Goal: Transaction & Acquisition: Purchase product/service

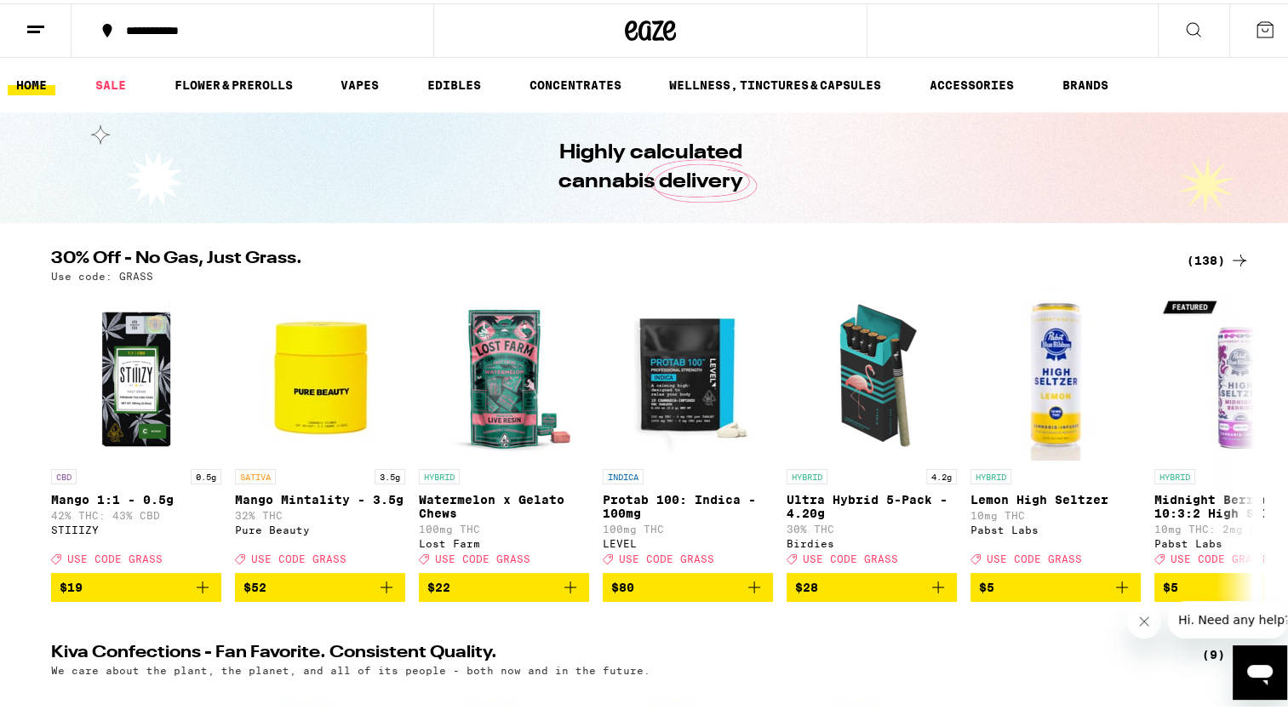
click at [891, 265] on h2 "30% Off - No Gas, Just Grass." at bounding box center [608, 257] width 1115 height 20
click at [1247, 444] on button at bounding box center [1240, 443] width 48 height 48
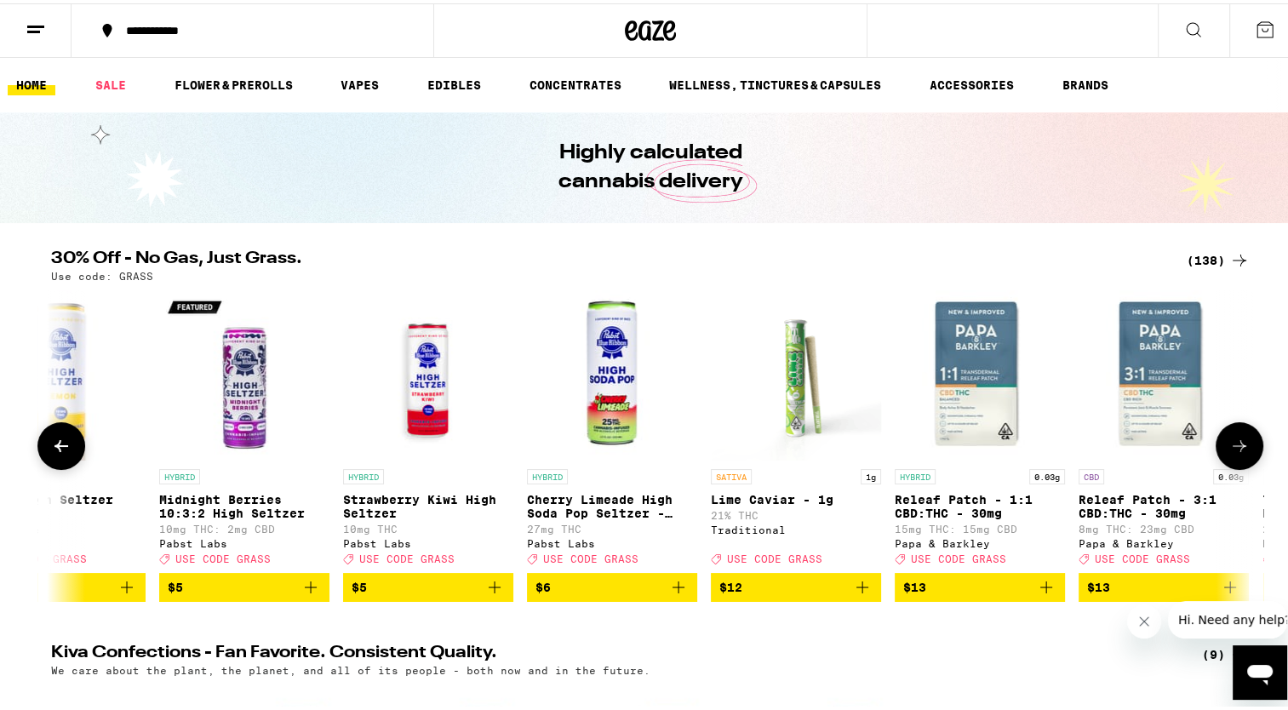
scroll to position [0, 1013]
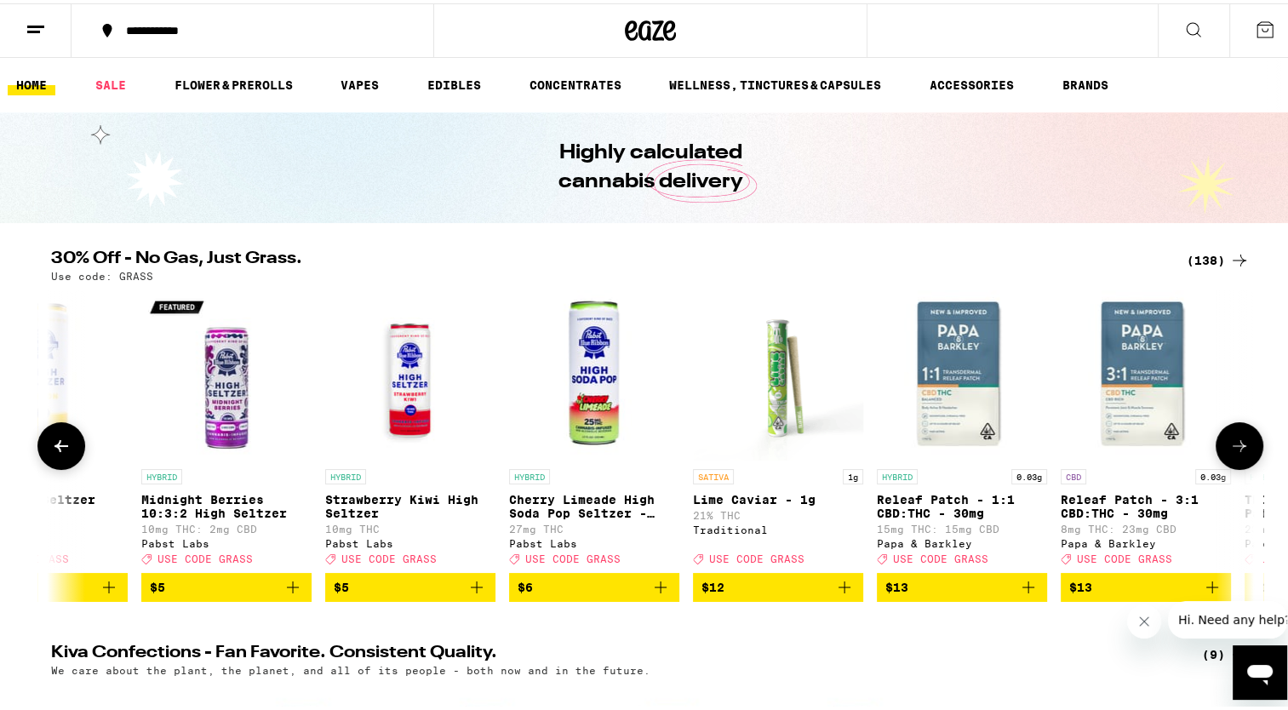
click at [1247, 444] on button at bounding box center [1240, 443] width 48 height 48
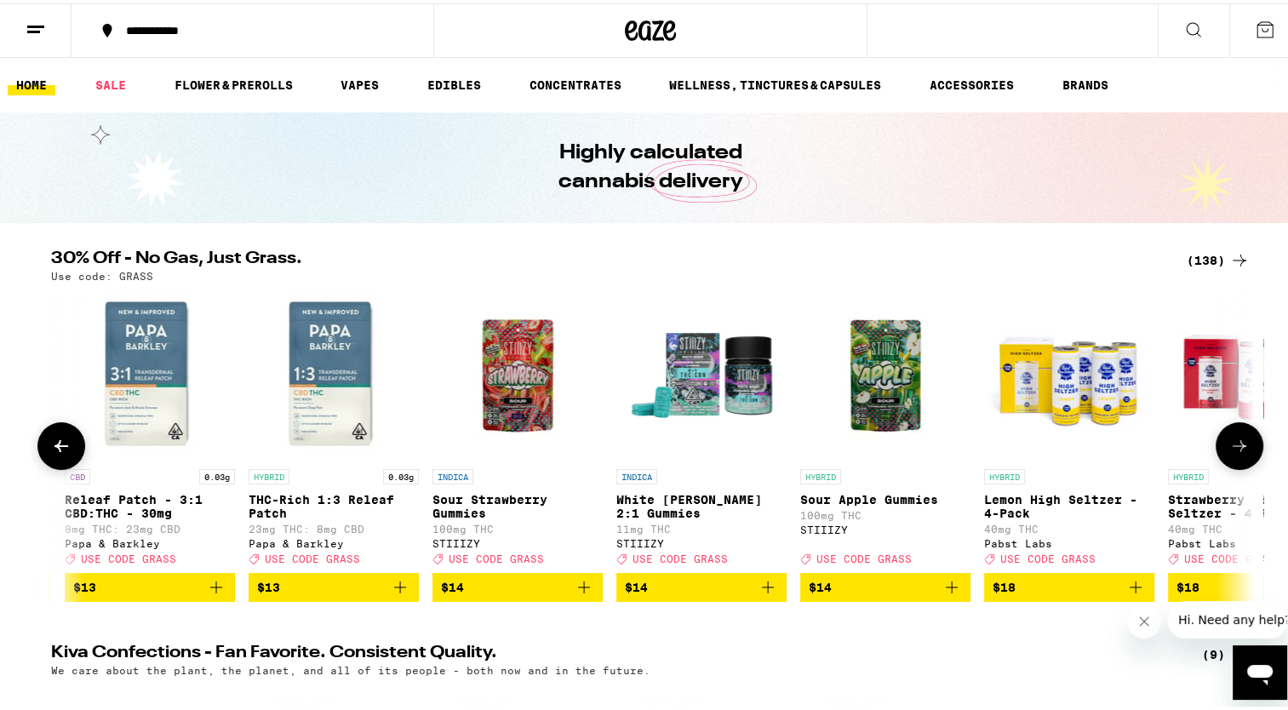
scroll to position [0, 2026]
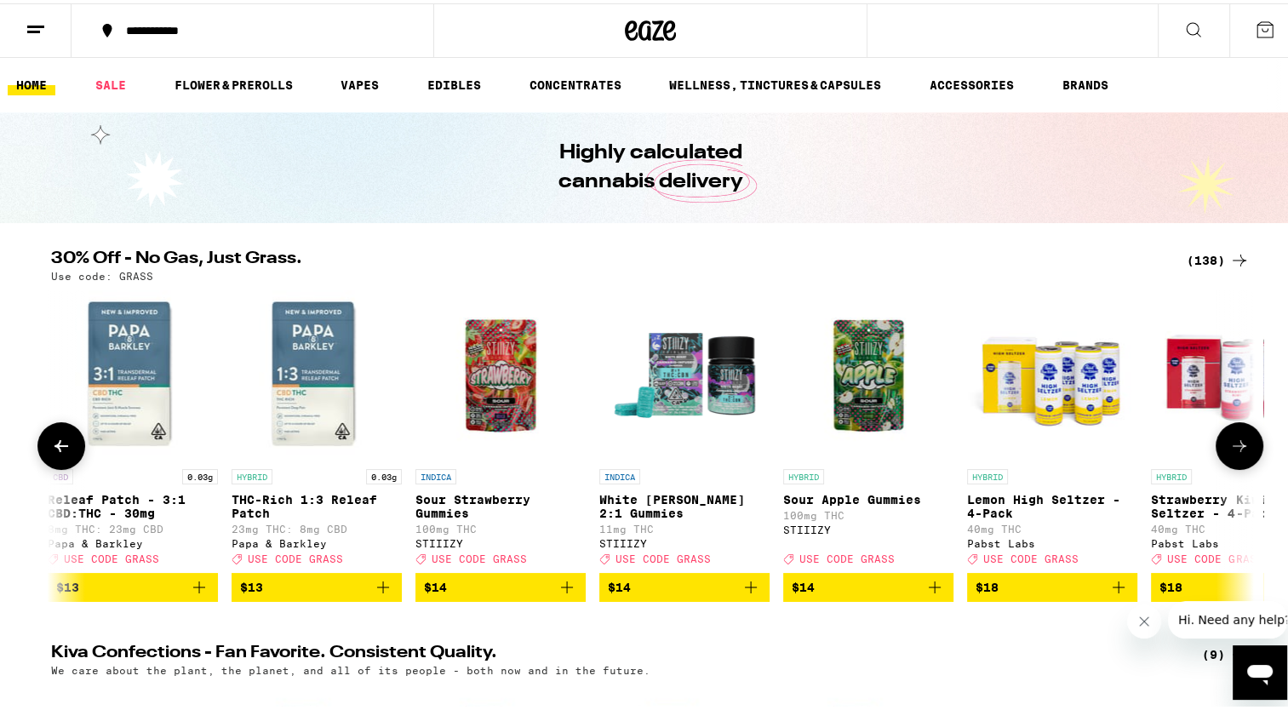
click at [1247, 444] on button at bounding box center [1240, 443] width 48 height 48
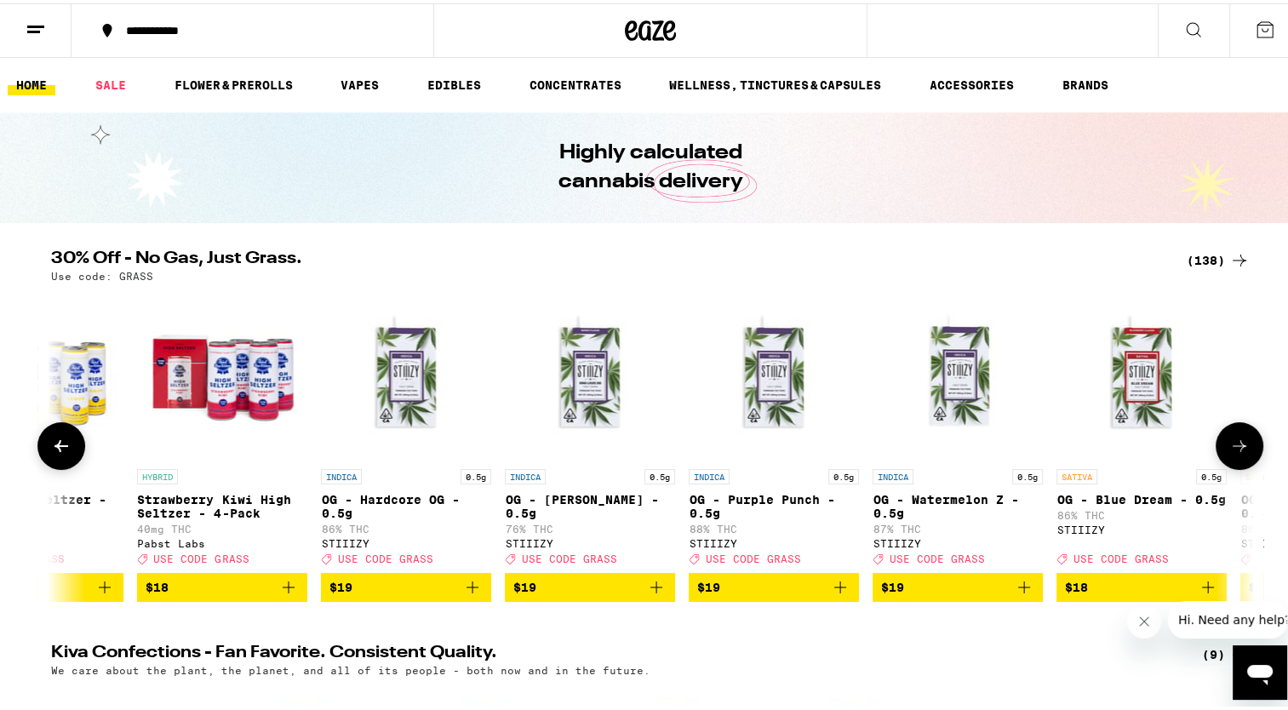
click at [1247, 444] on button at bounding box center [1240, 443] width 48 height 48
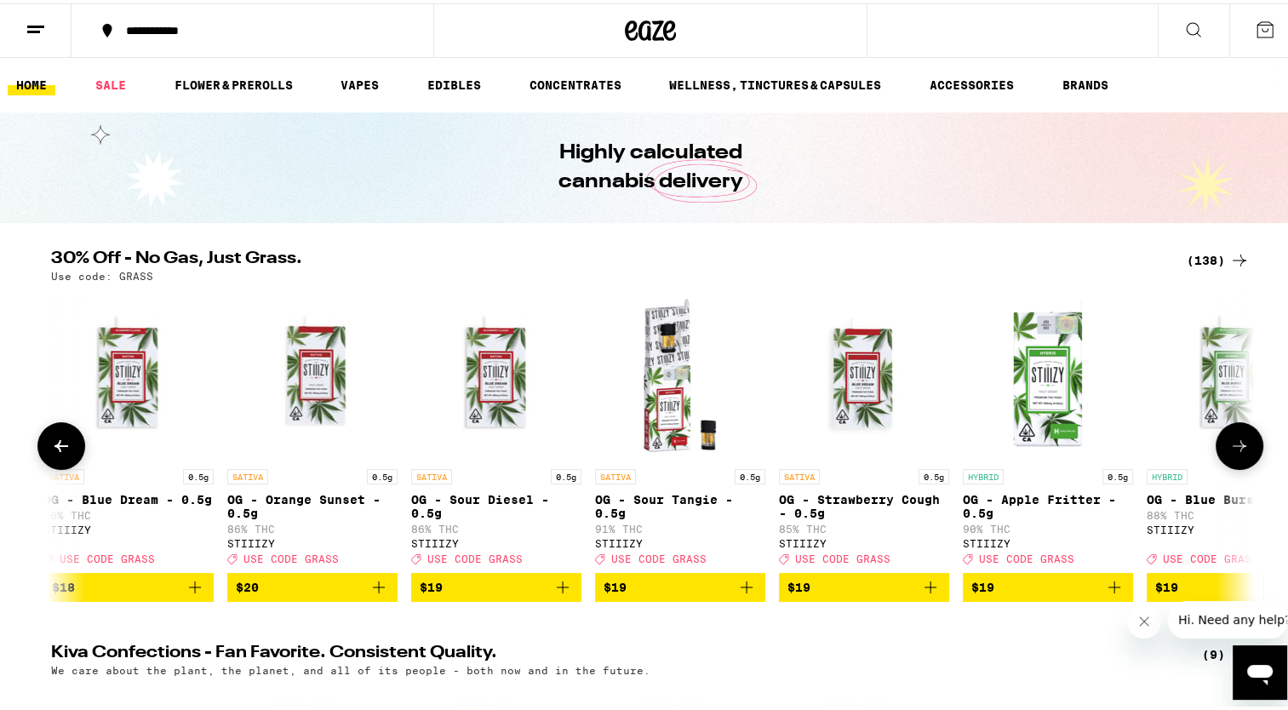
click at [1247, 444] on button at bounding box center [1240, 443] width 48 height 48
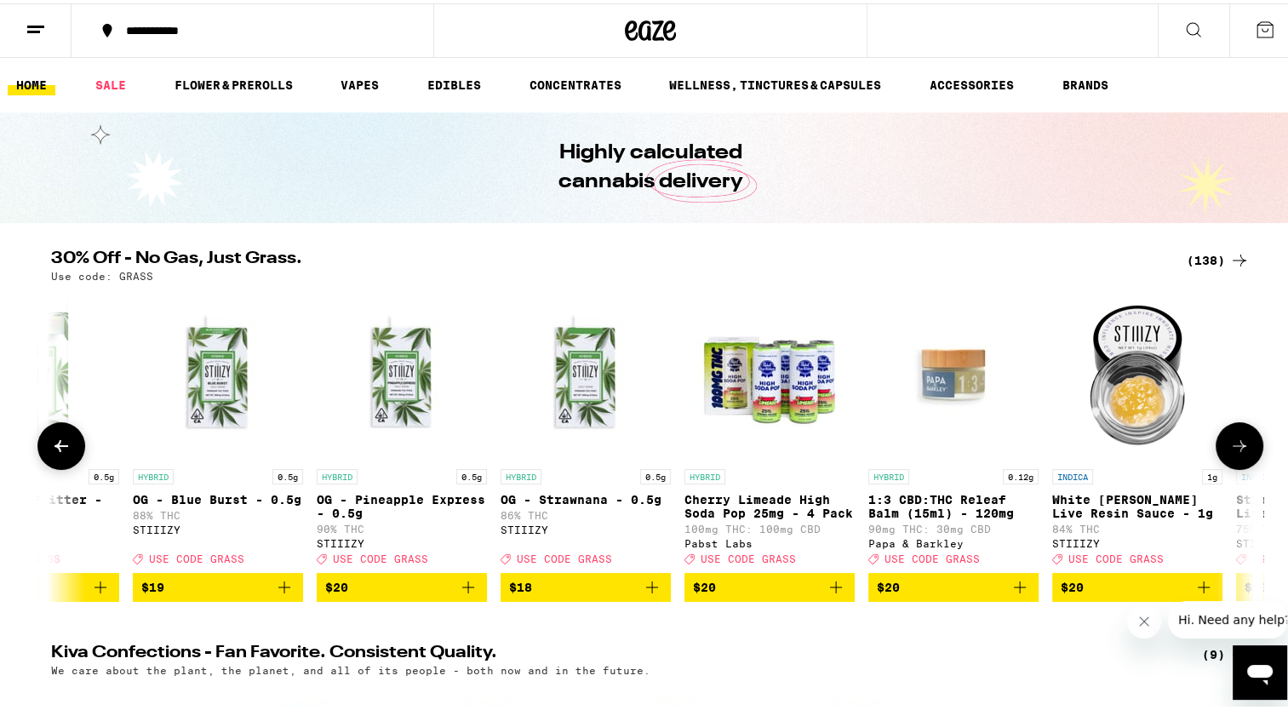
click at [1247, 444] on button at bounding box center [1240, 443] width 48 height 48
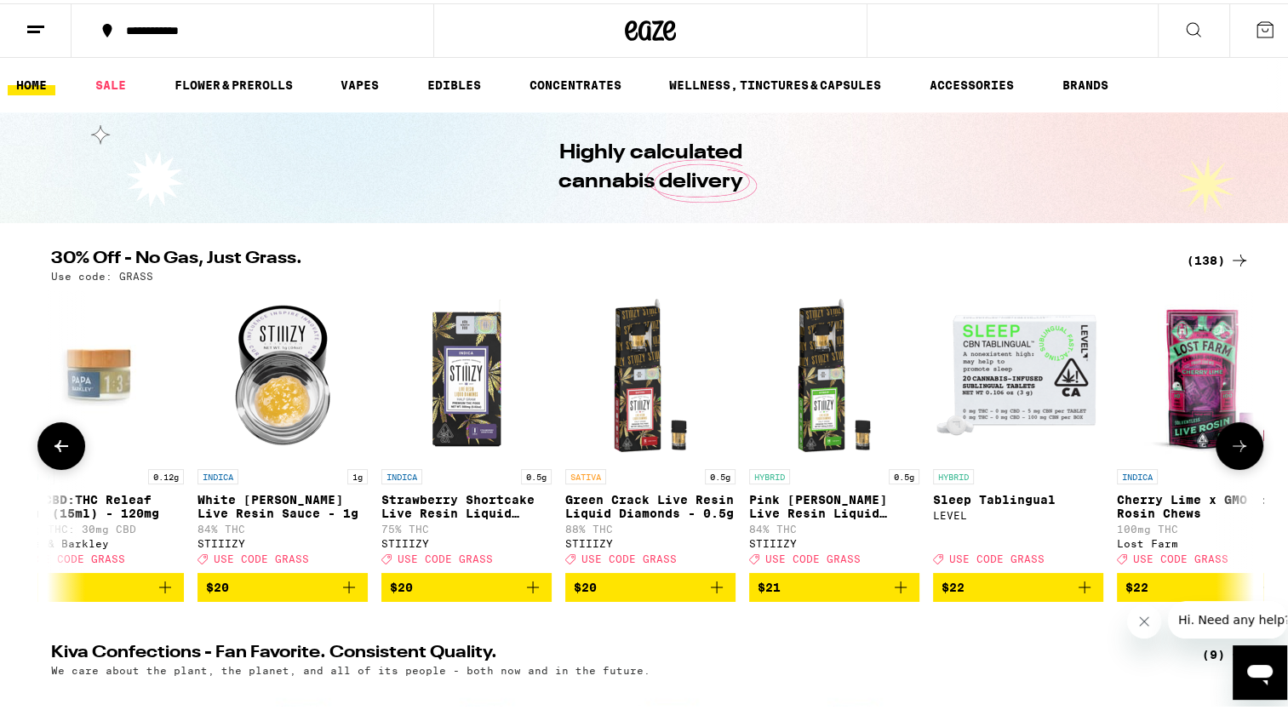
scroll to position [0, 6081]
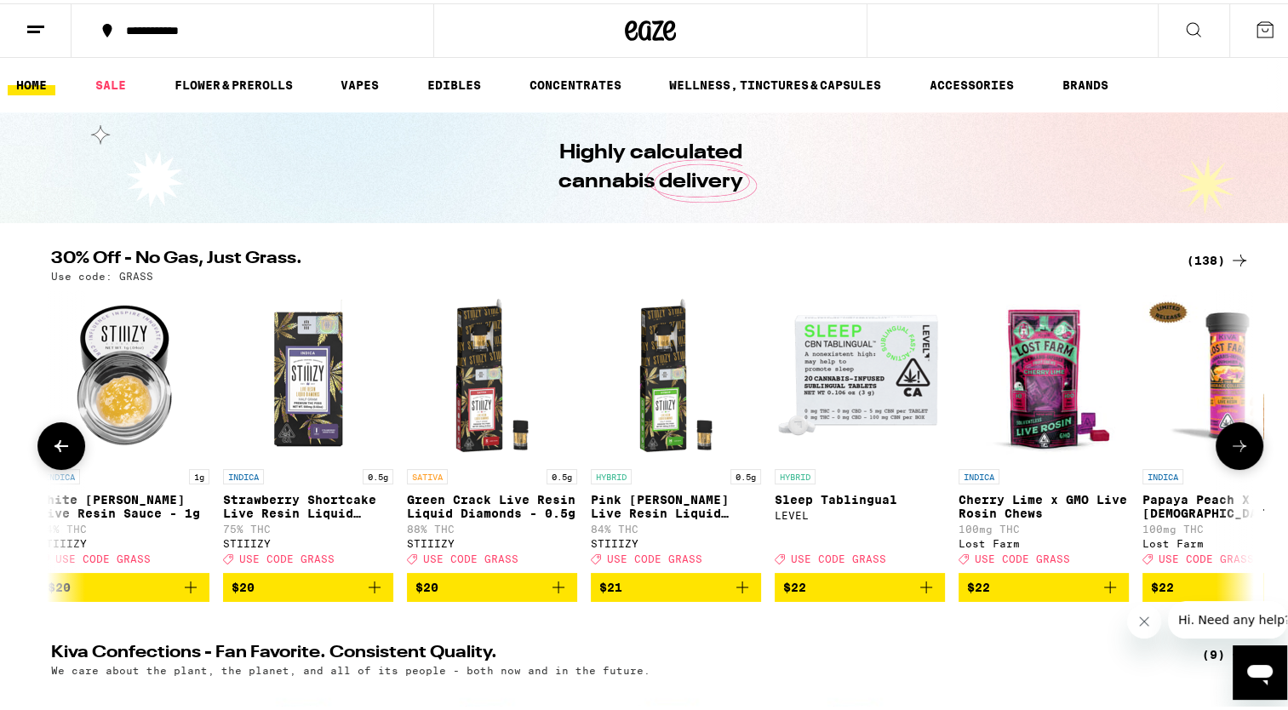
click at [1247, 444] on button at bounding box center [1240, 443] width 48 height 48
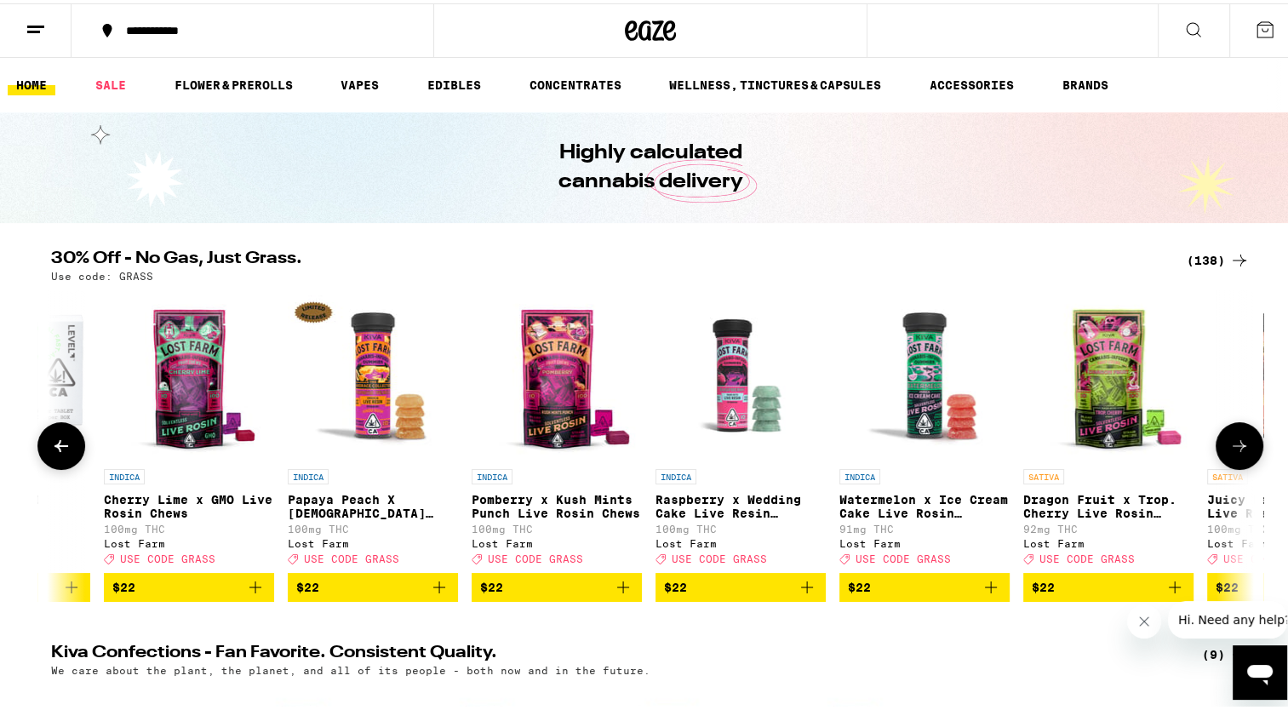
scroll to position [0, 7094]
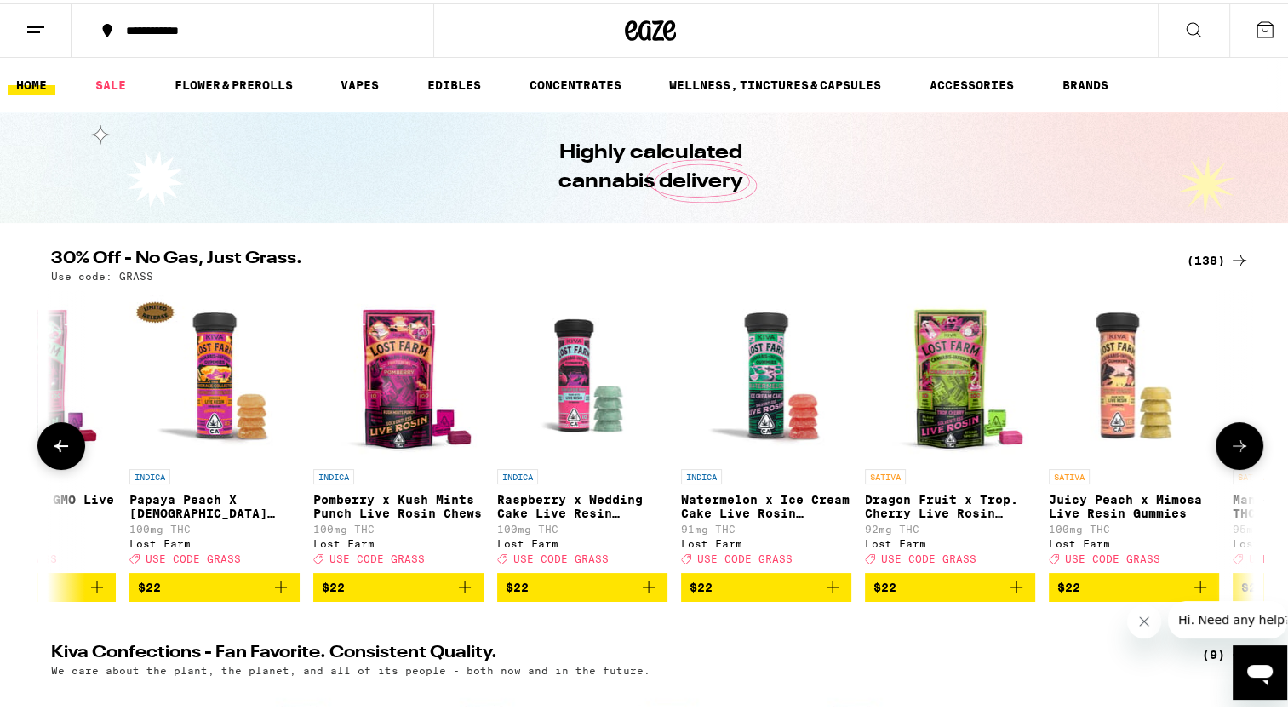
click at [1247, 444] on button at bounding box center [1240, 443] width 48 height 48
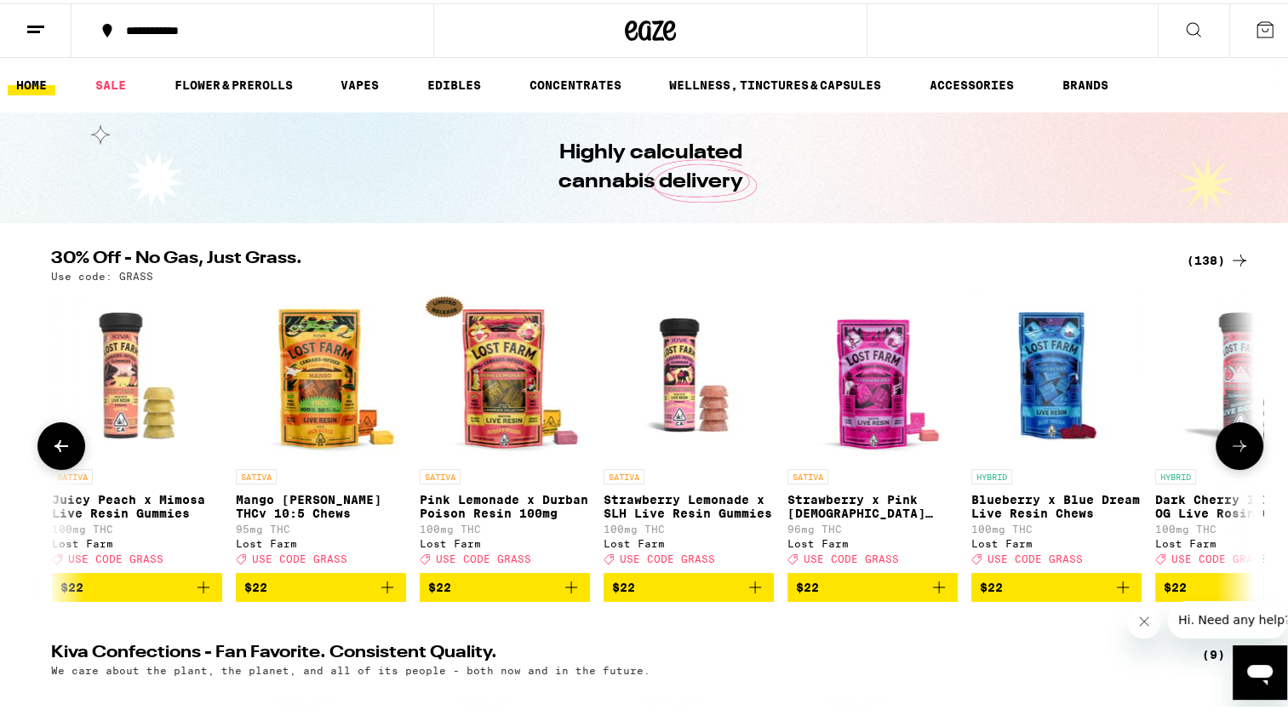
scroll to position [0, 8108]
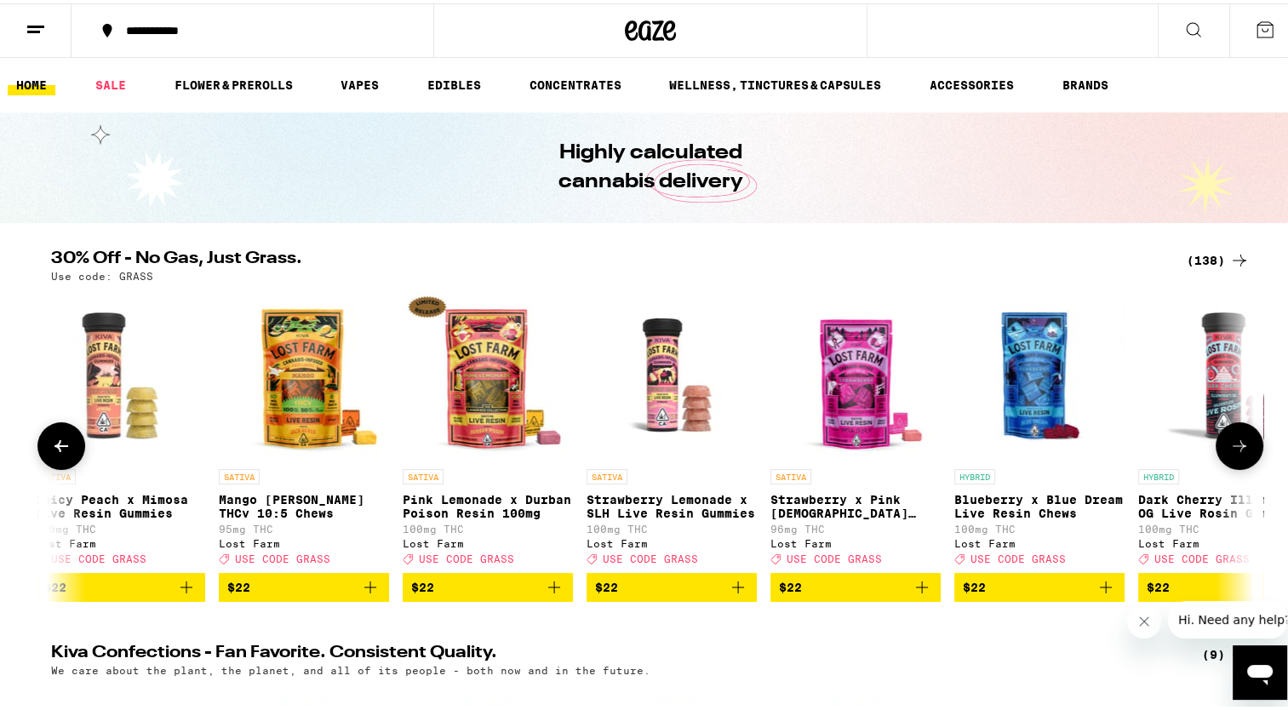
click at [1247, 444] on button at bounding box center [1240, 443] width 48 height 48
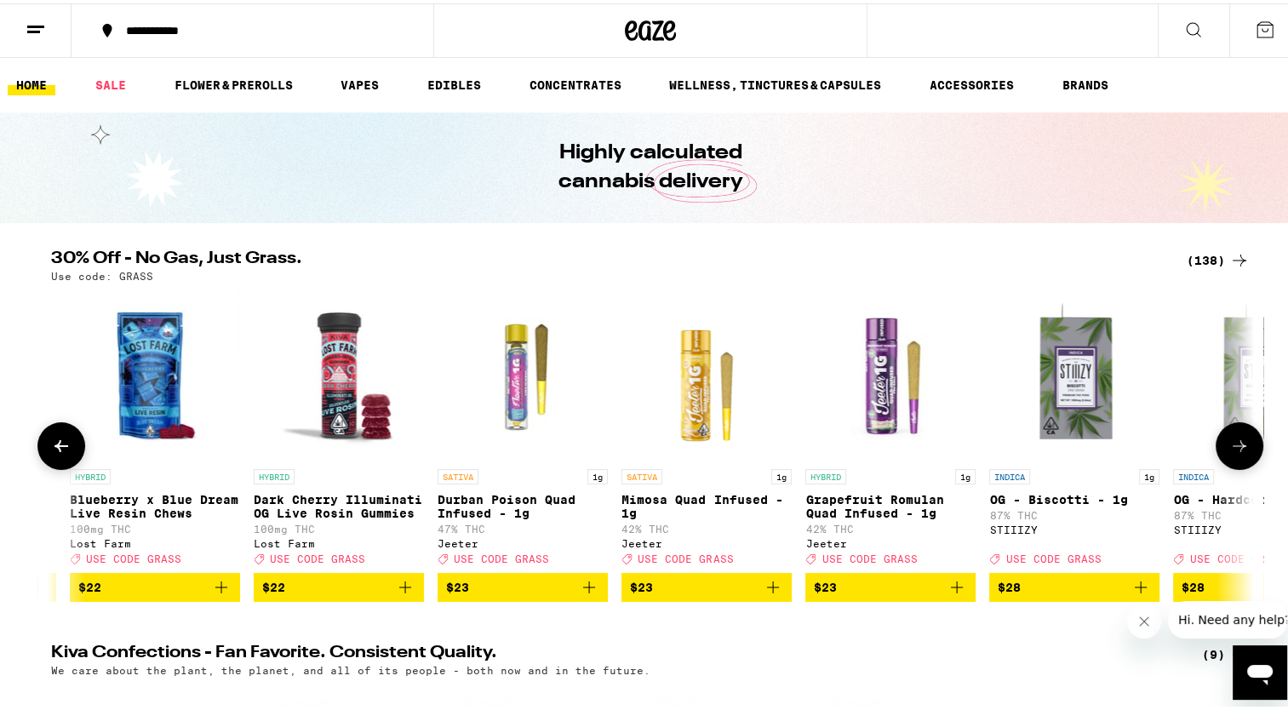
scroll to position [0, 9122]
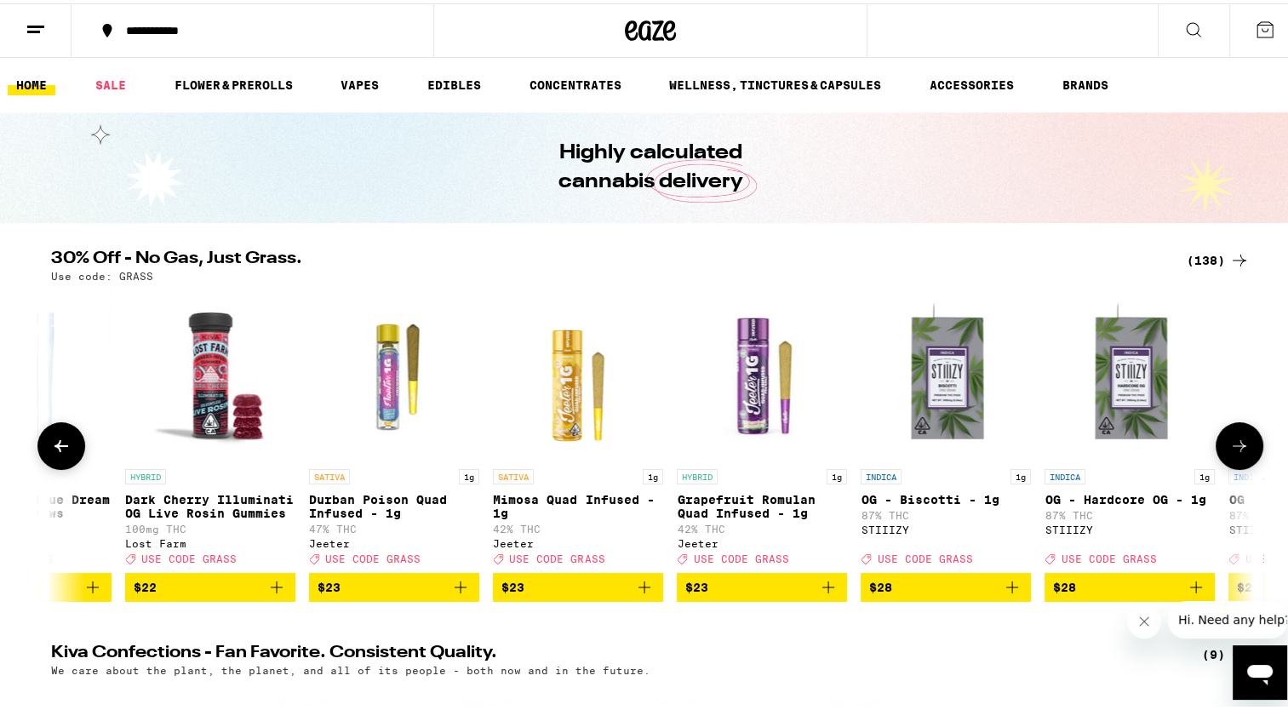
click at [1247, 444] on button at bounding box center [1240, 443] width 48 height 48
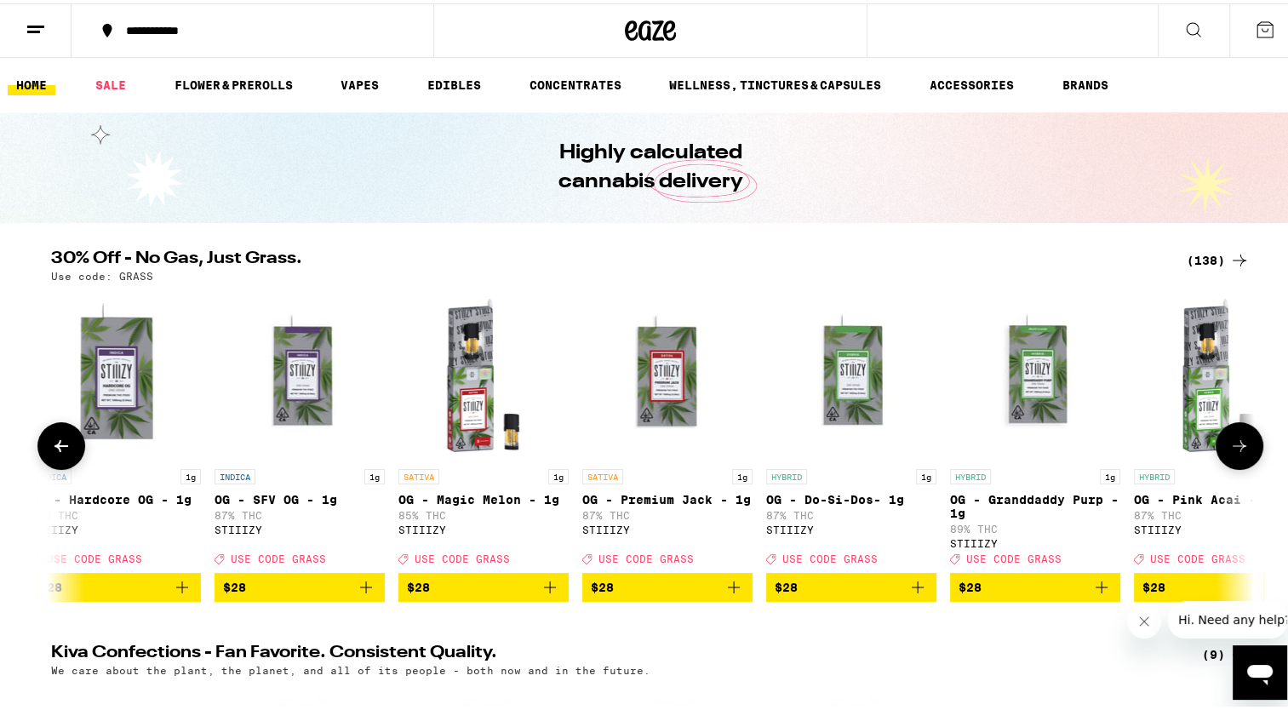
click at [1247, 444] on button at bounding box center [1240, 443] width 48 height 48
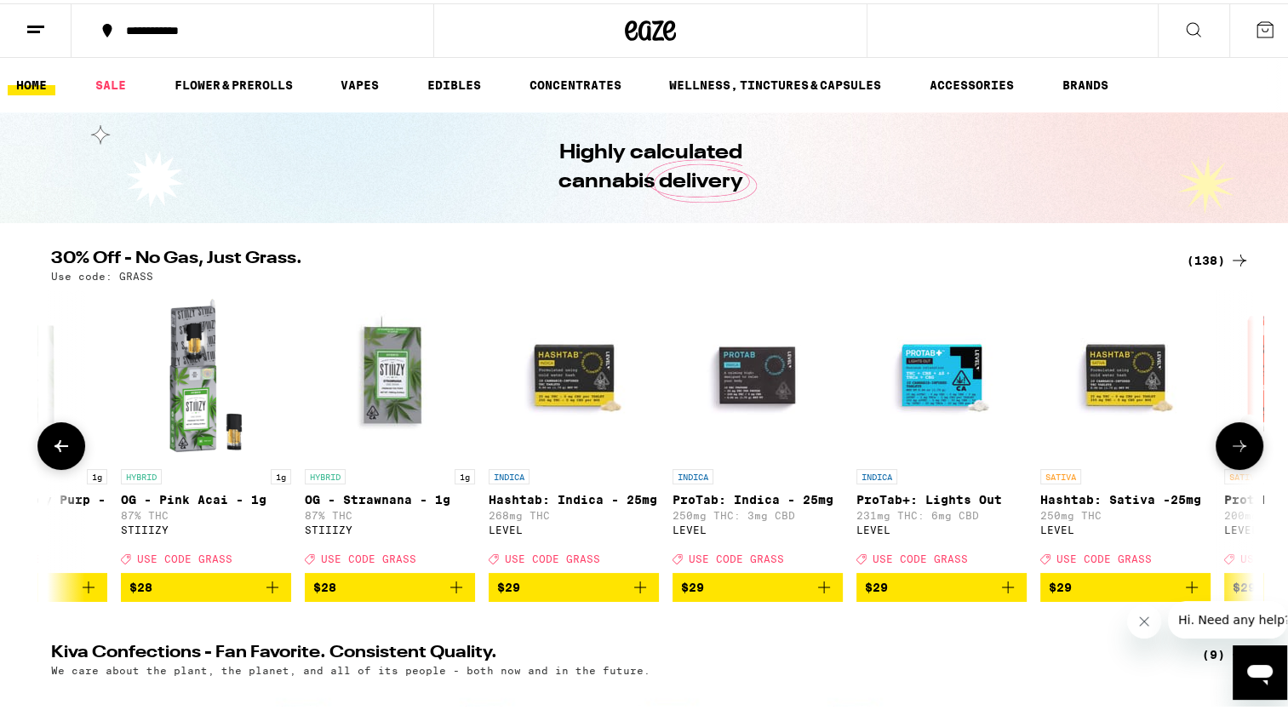
click at [1247, 444] on button at bounding box center [1240, 443] width 48 height 48
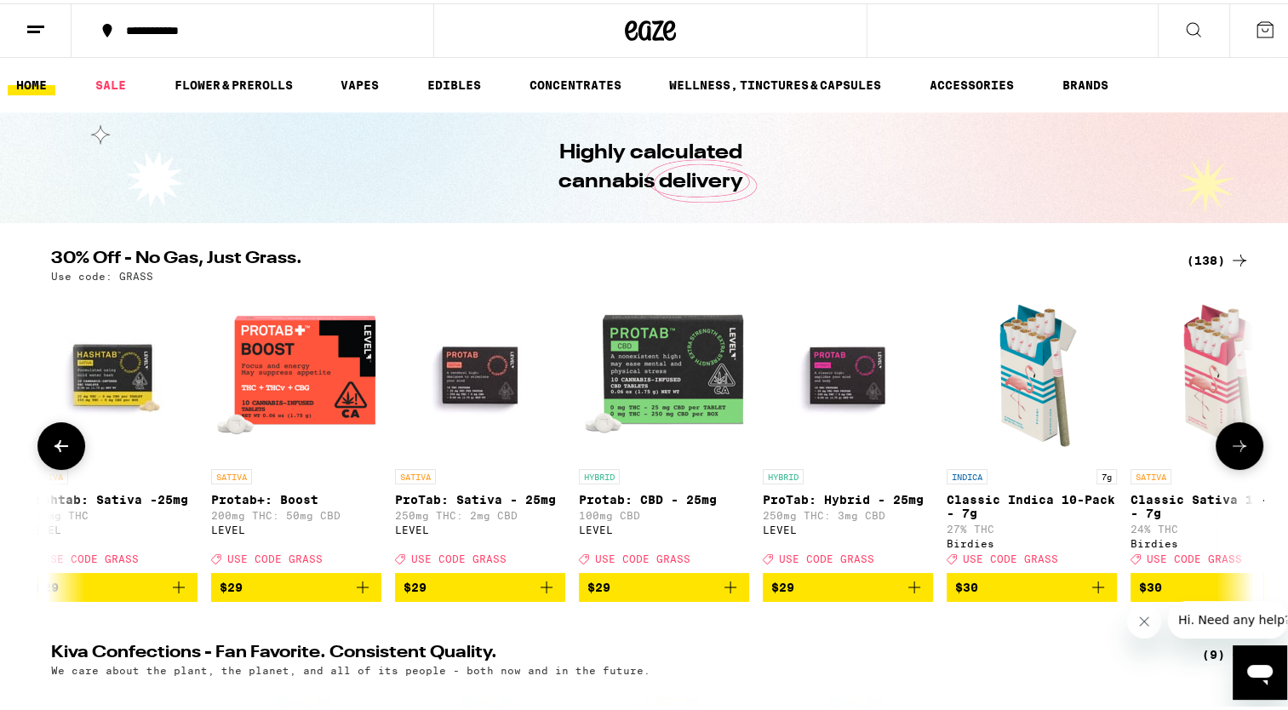
click at [1247, 444] on button at bounding box center [1240, 443] width 48 height 48
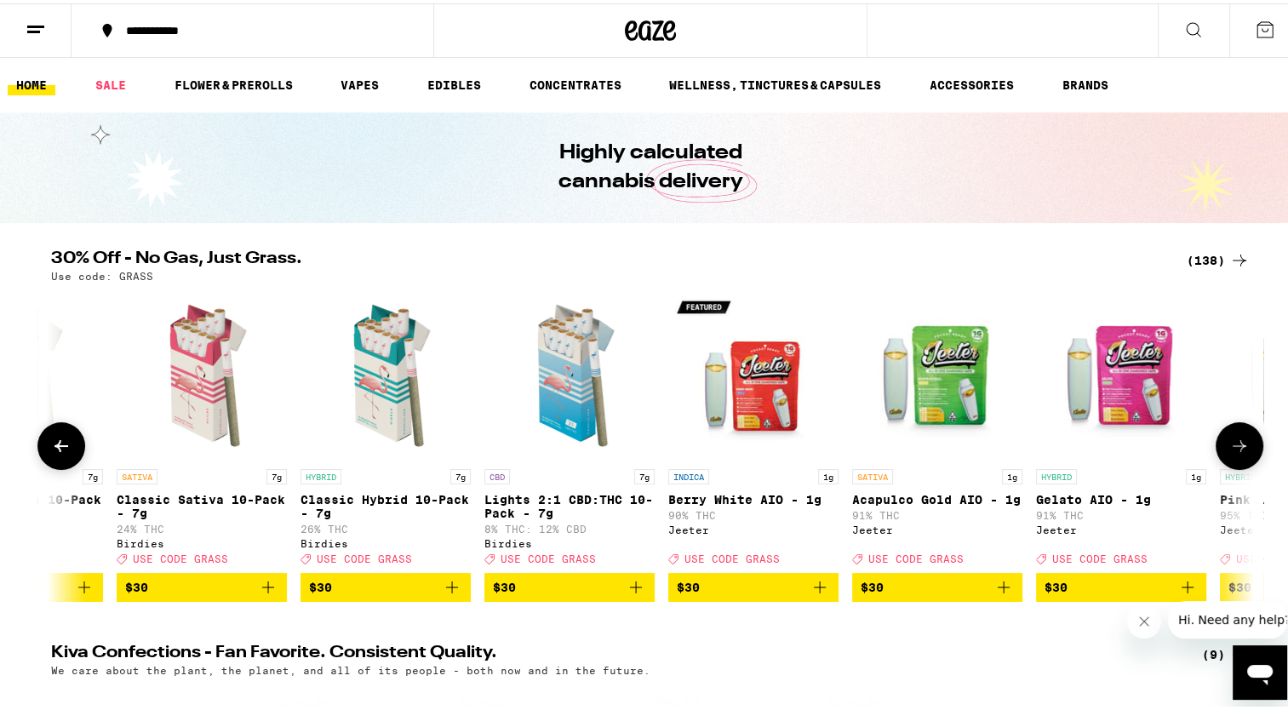
click at [1247, 444] on button at bounding box center [1240, 443] width 48 height 48
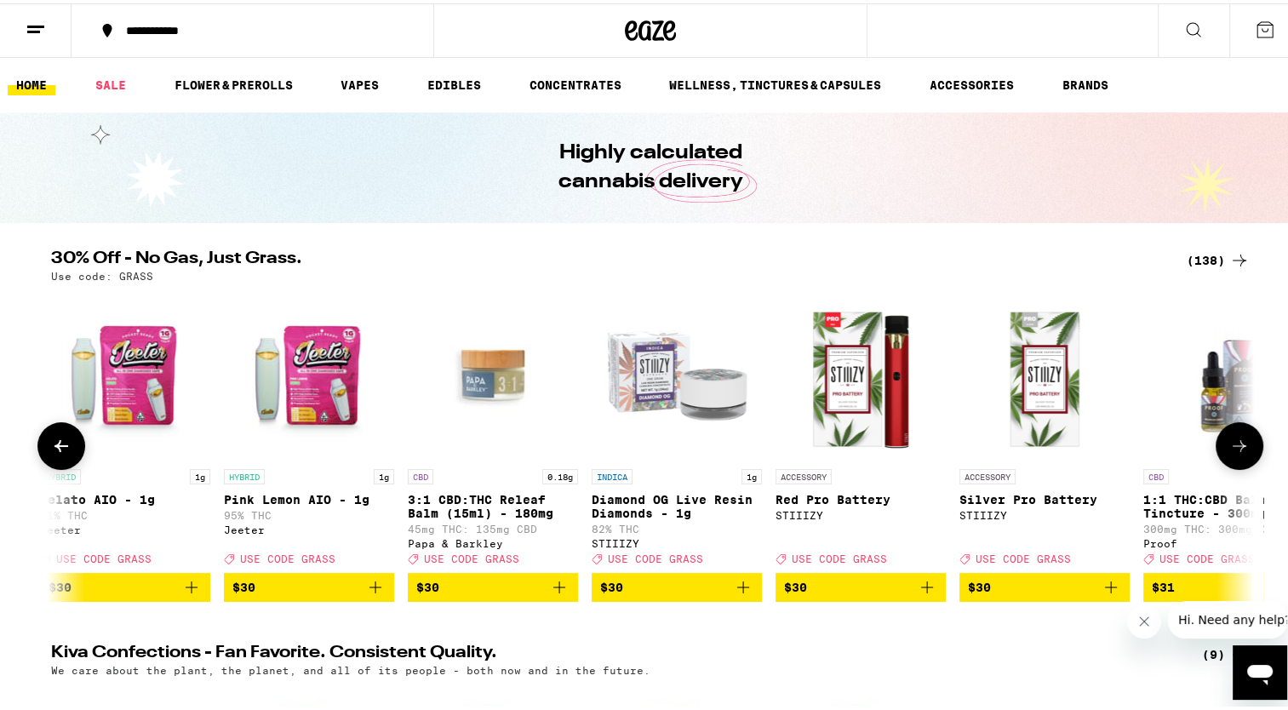
scroll to position [0, 14189]
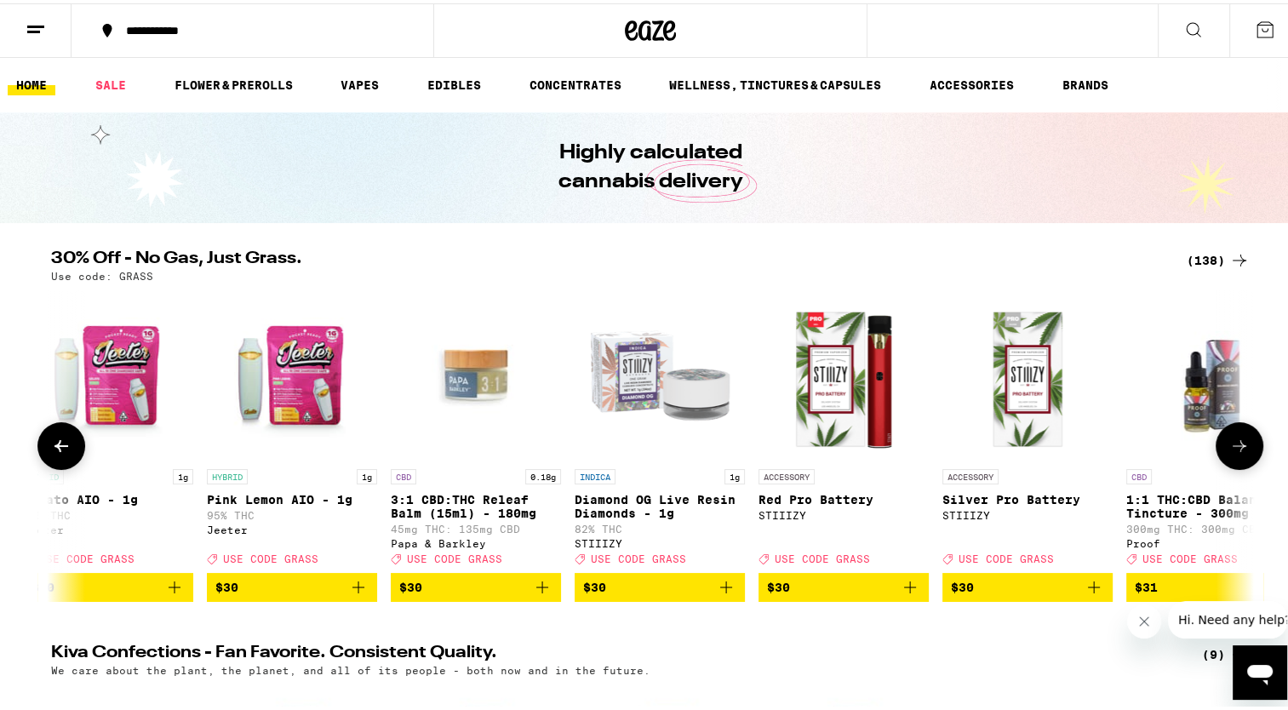
click at [1247, 444] on button at bounding box center [1240, 443] width 48 height 48
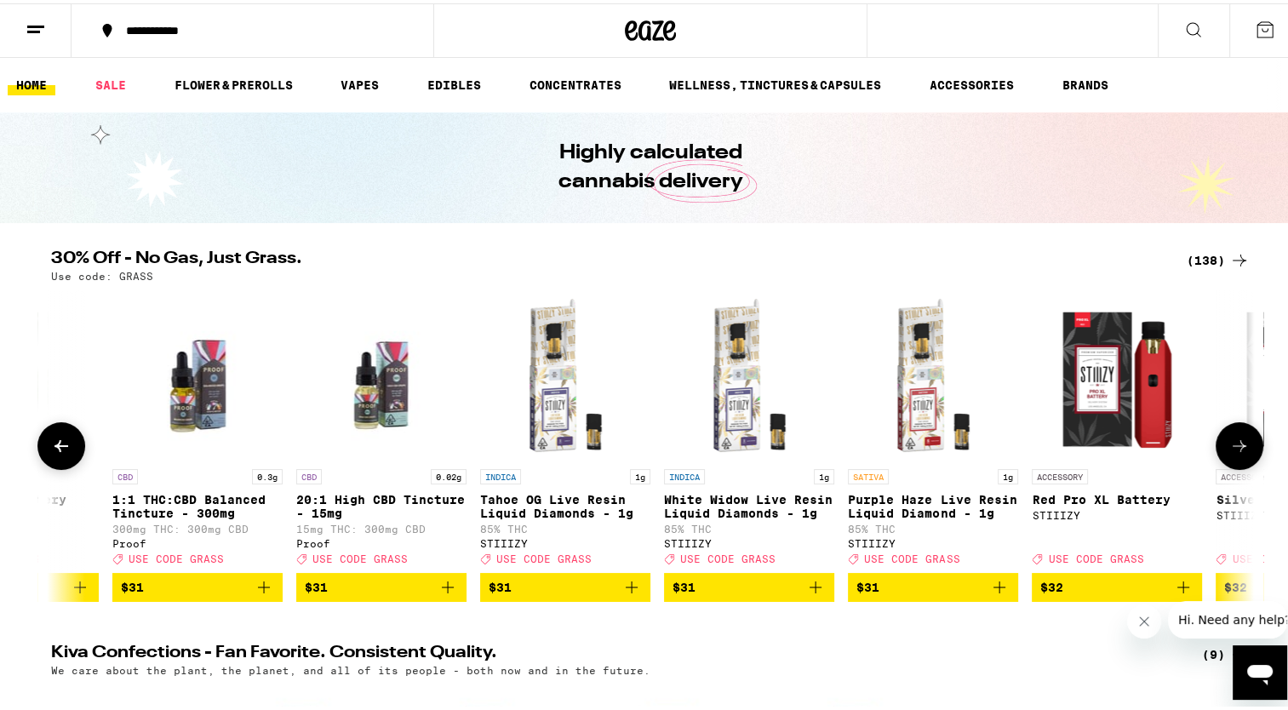
click at [1247, 444] on button at bounding box center [1240, 443] width 48 height 48
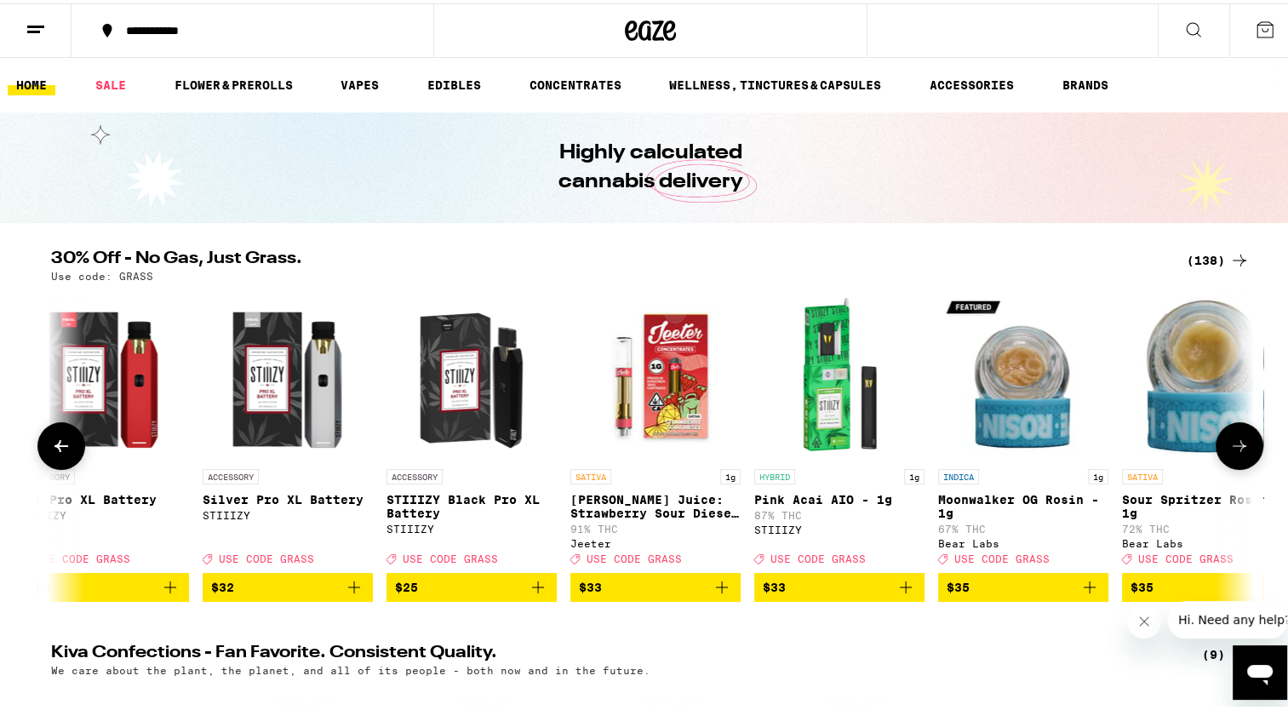
click at [1247, 444] on button at bounding box center [1240, 443] width 48 height 48
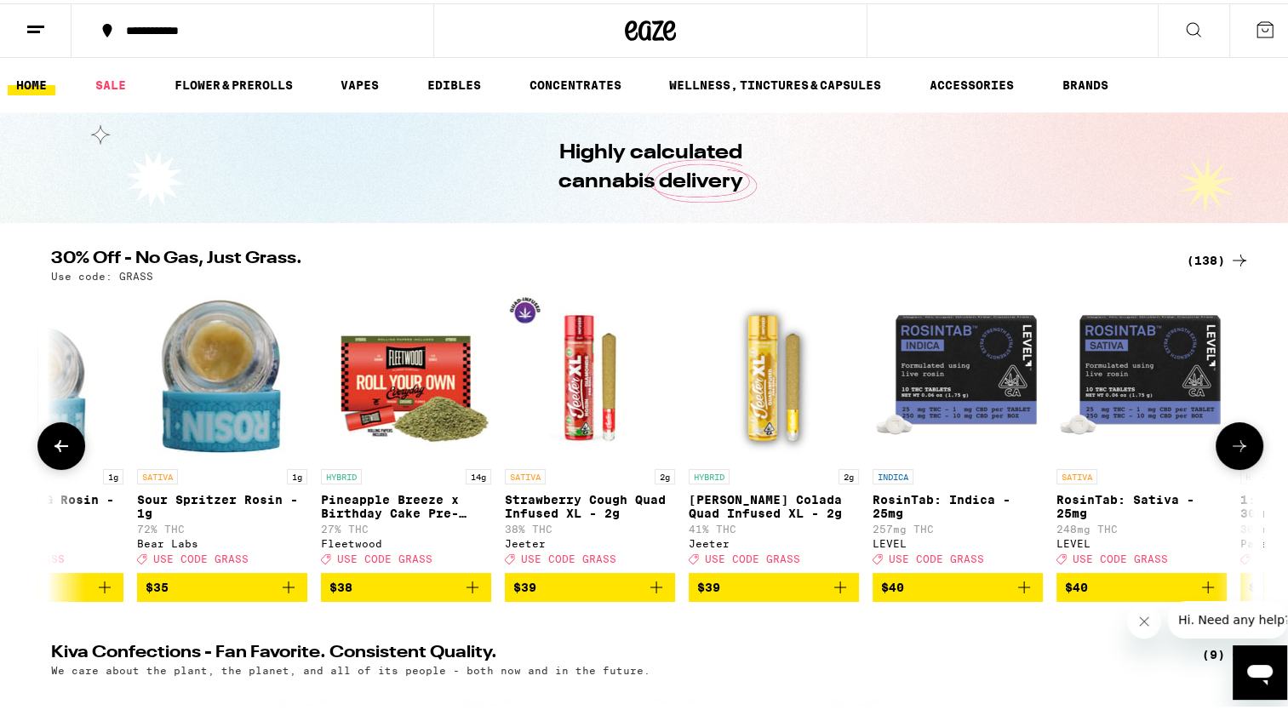
scroll to position [0, 17230]
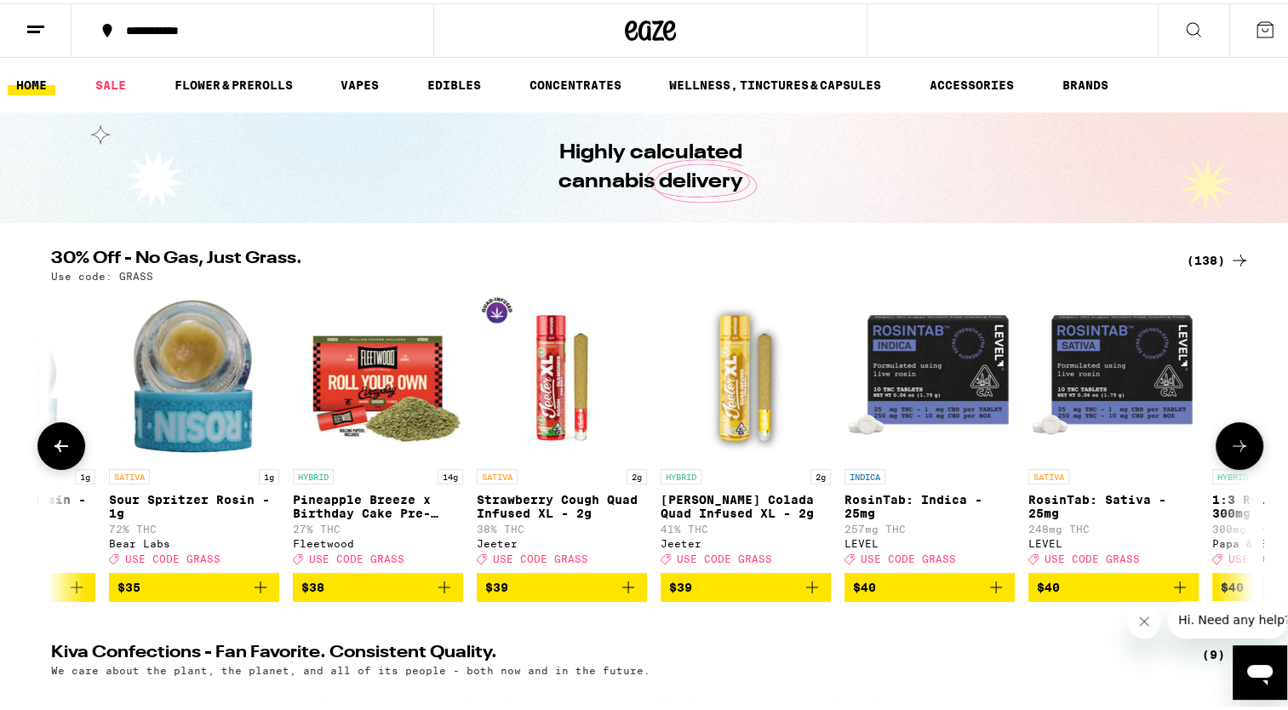
click at [1247, 444] on button at bounding box center [1240, 443] width 48 height 48
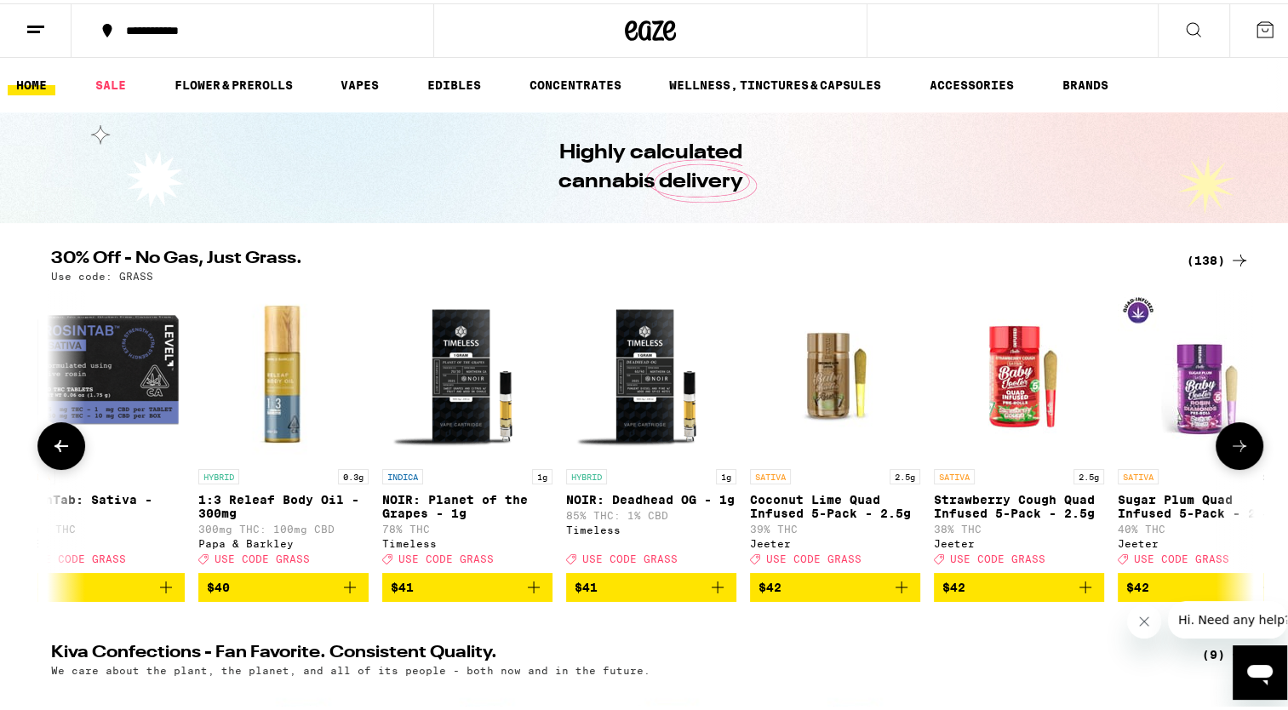
click at [1247, 444] on button at bounding box center [1240, 443] width 48 height 48
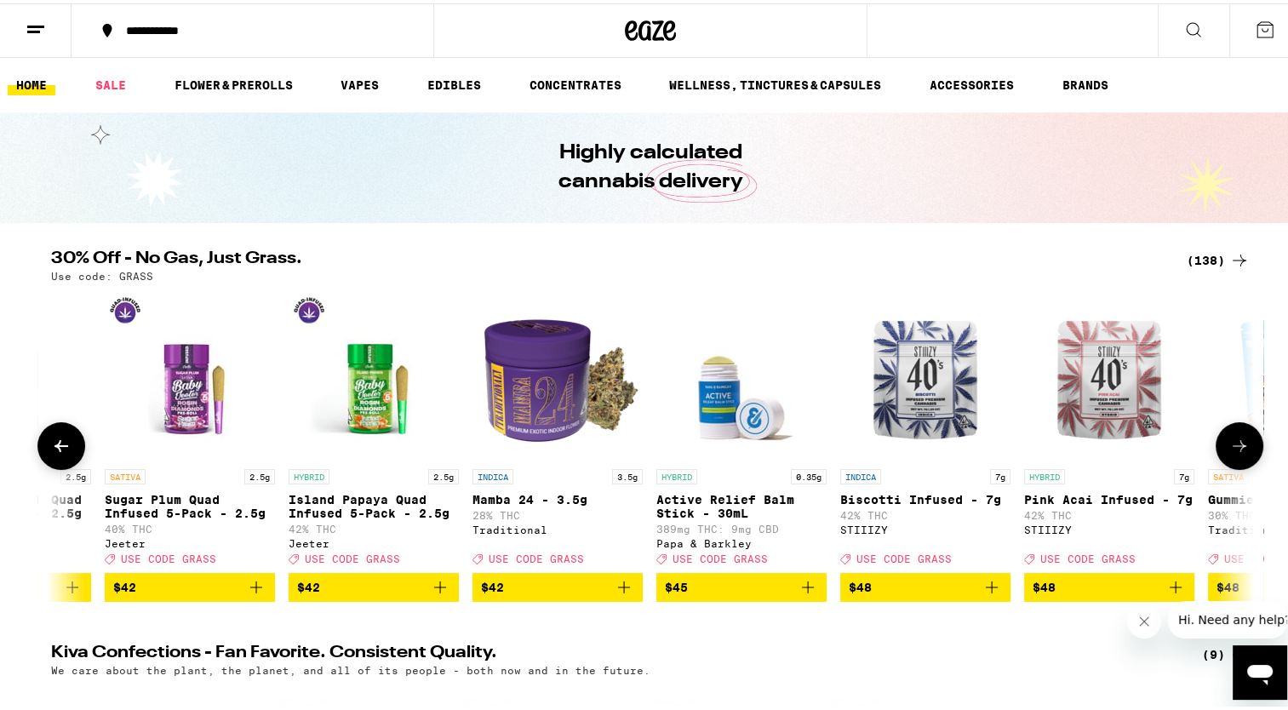
click at [1247, 444] on button at bounding box center [1240, 443] width 48 height 48
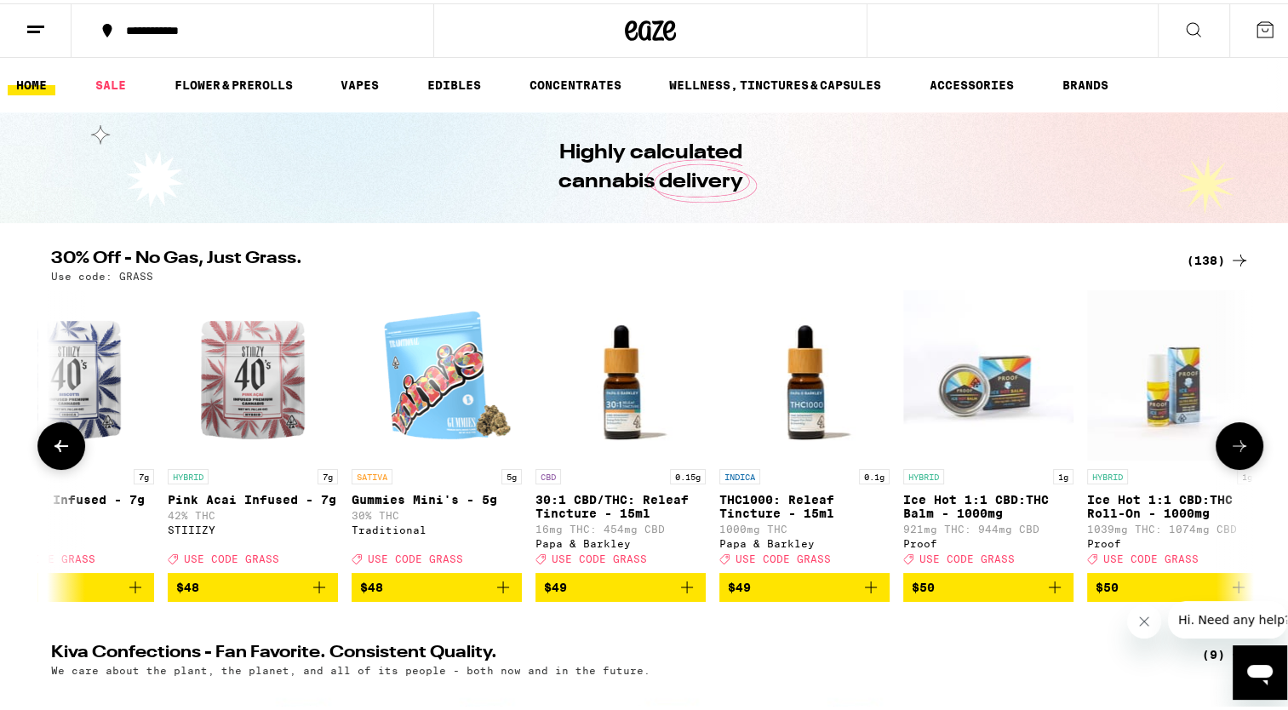
scroll to position [0, 20271]
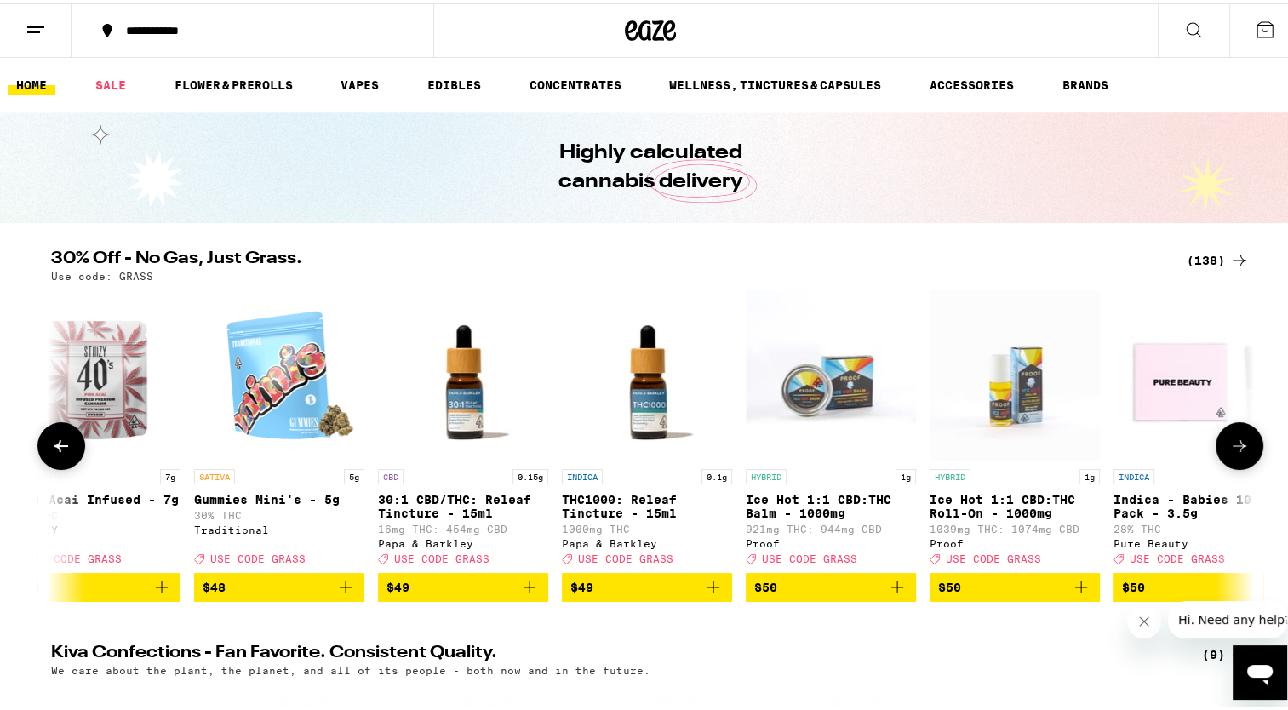
click at [54, 449] on icon at bounding box center [61, 443] width 14 height 12
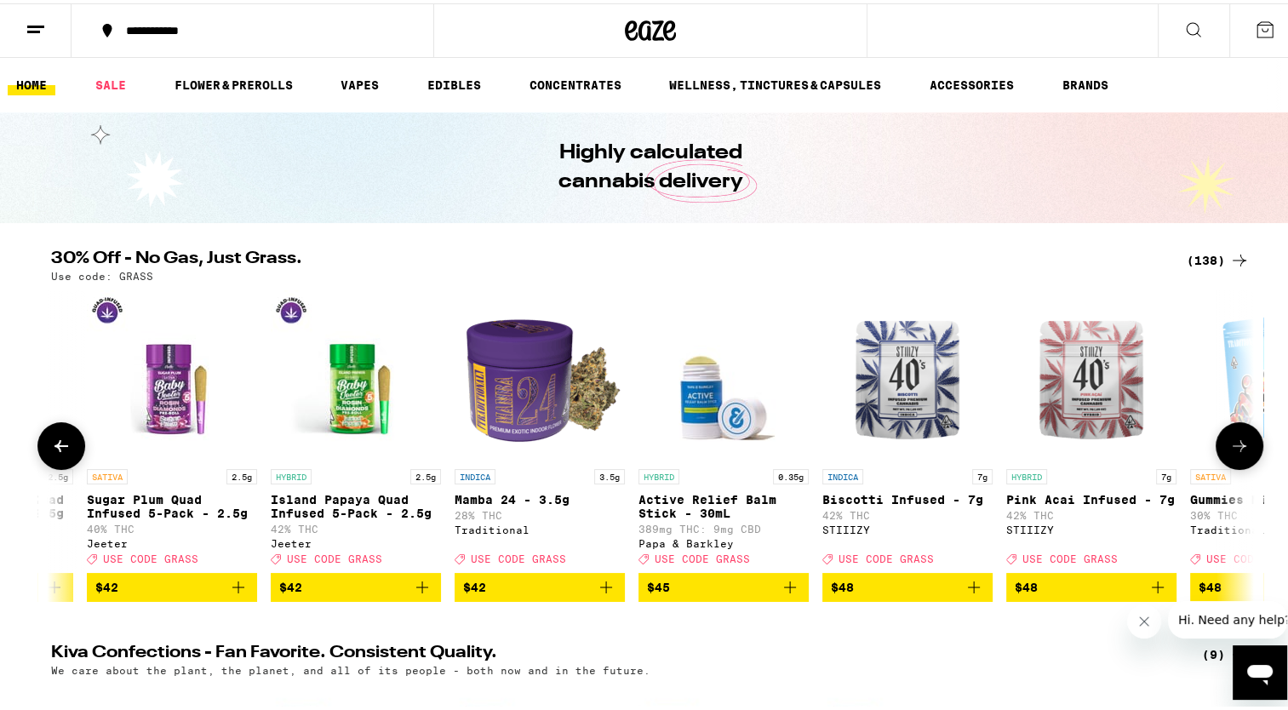
scroll to position [0, 19258]
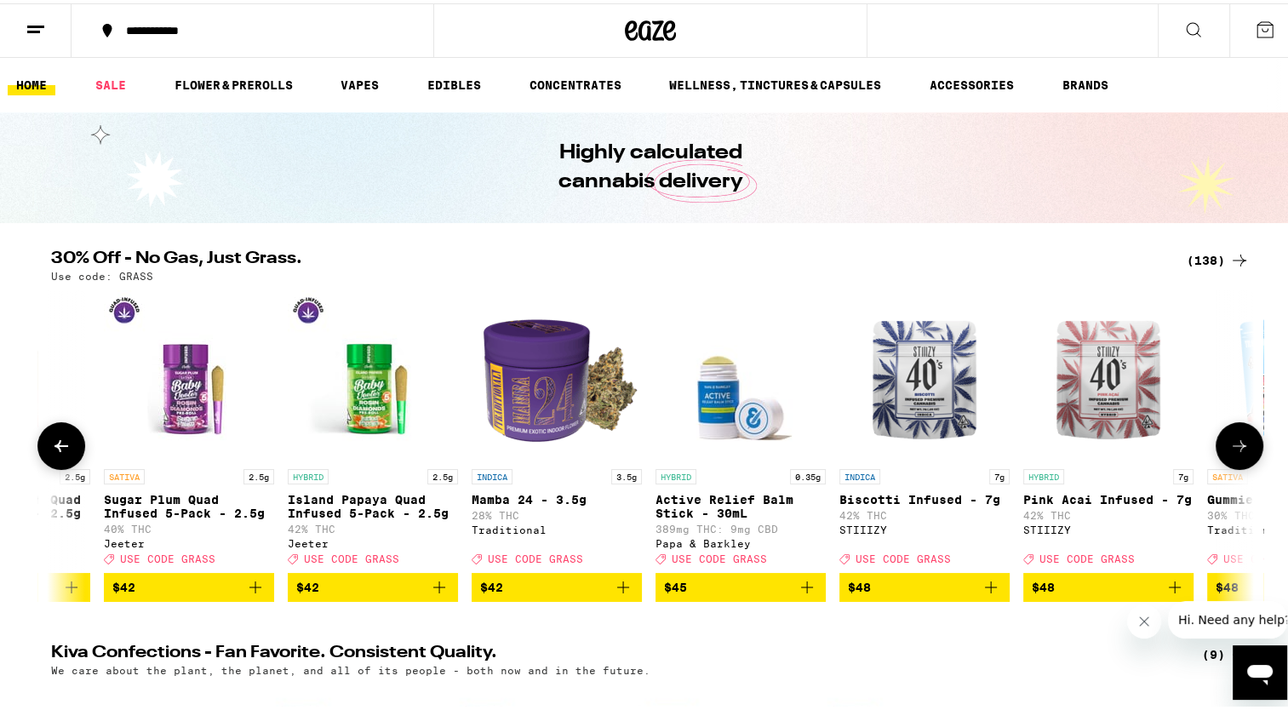
click at [1229, 438] on button at bounding box center [1240, 443] width 48 height 48
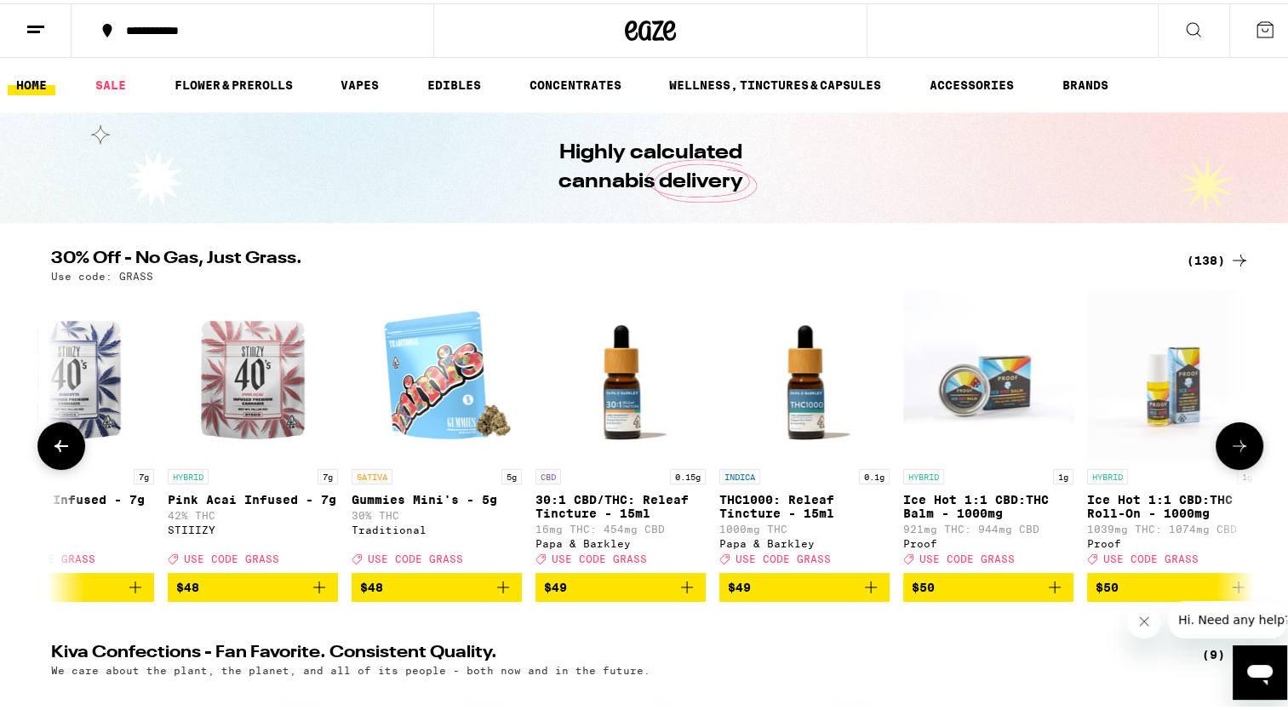
scroll to position [0, 20271]
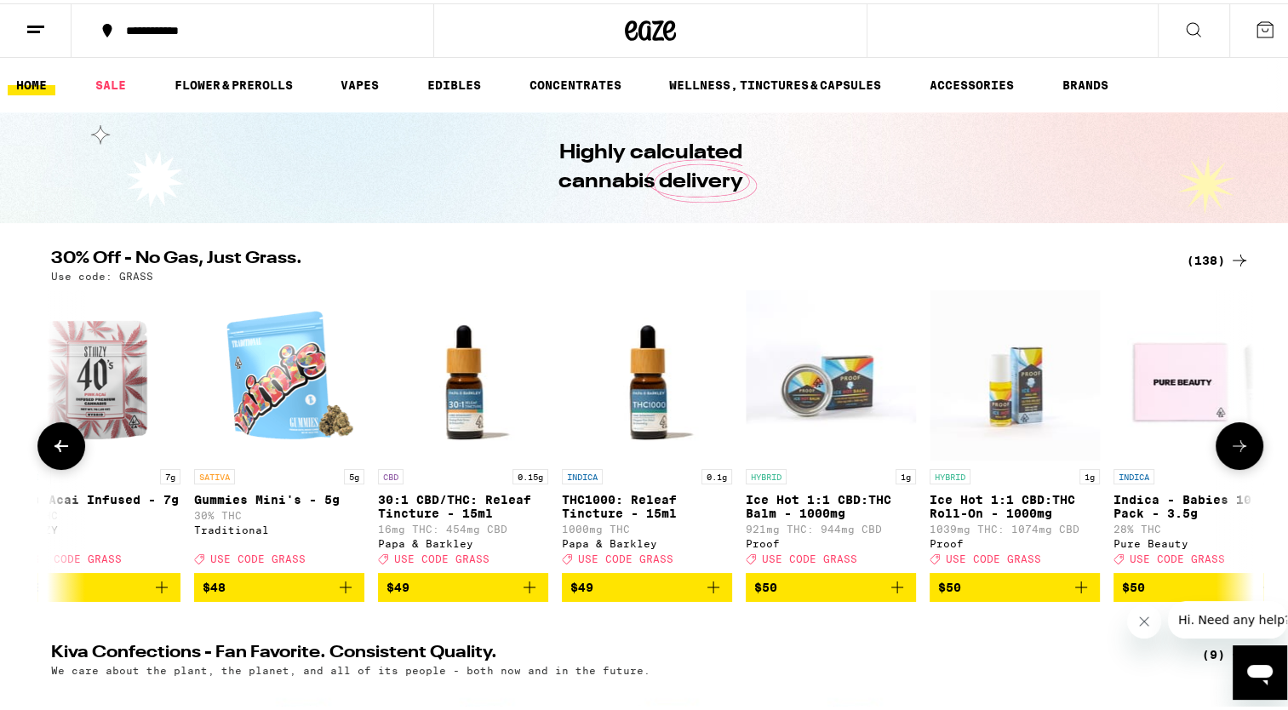
click at [1229, 438] on button at bounding box center [1240, 443] width 48 height 48
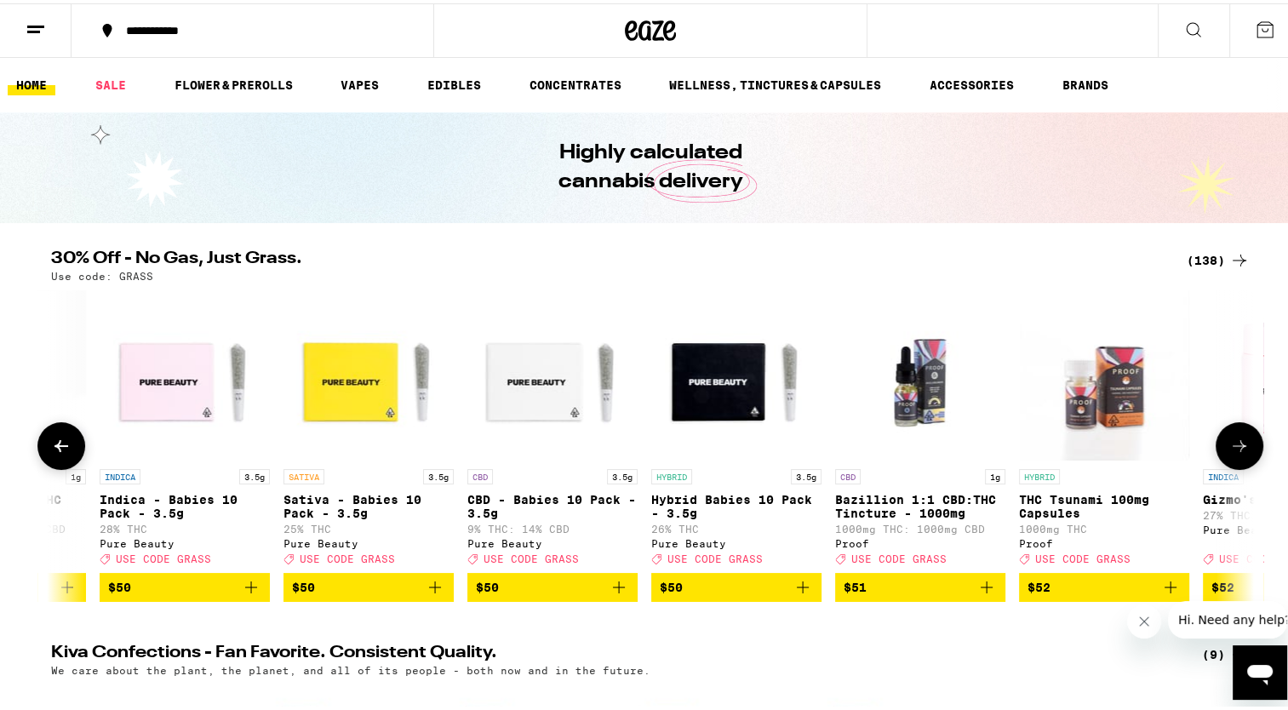
click at [1229, 438] on button at bounding box center [1240, 443] width 48 height 48
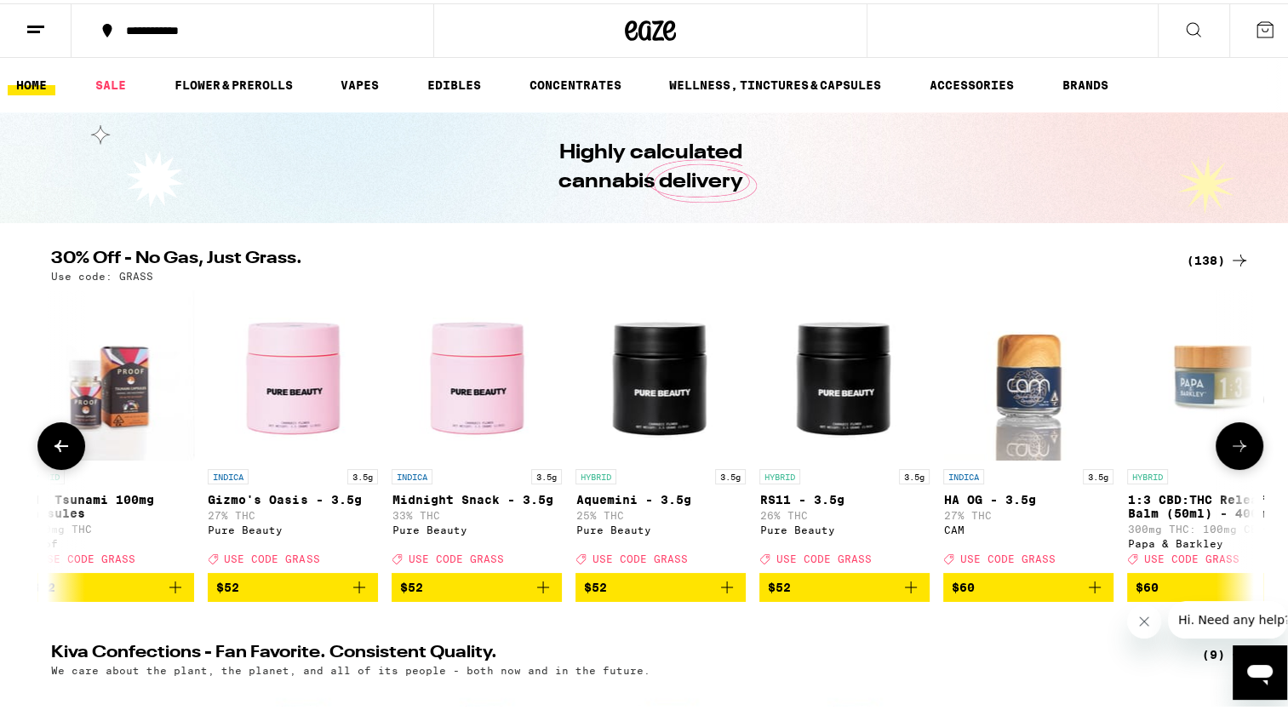
scroll to position [0, 22298]
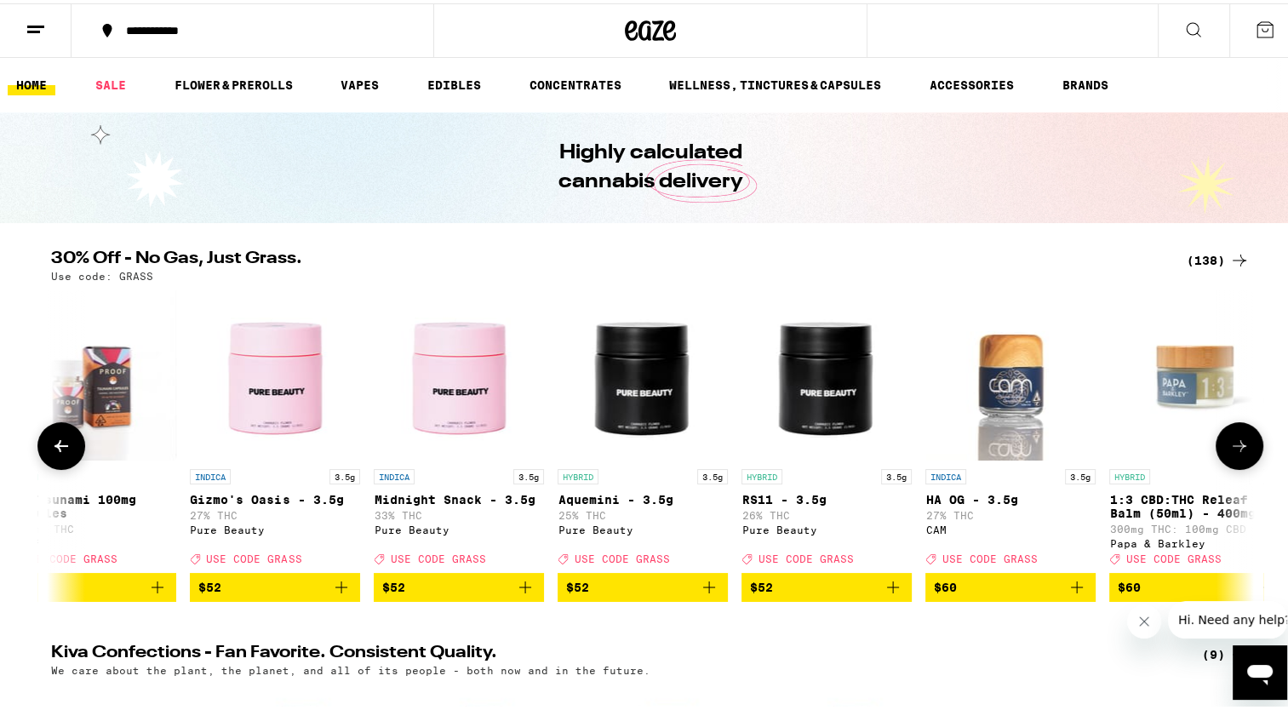
click at [1230, 437] on button at bounding box center [1240, 443] width 48 height 48
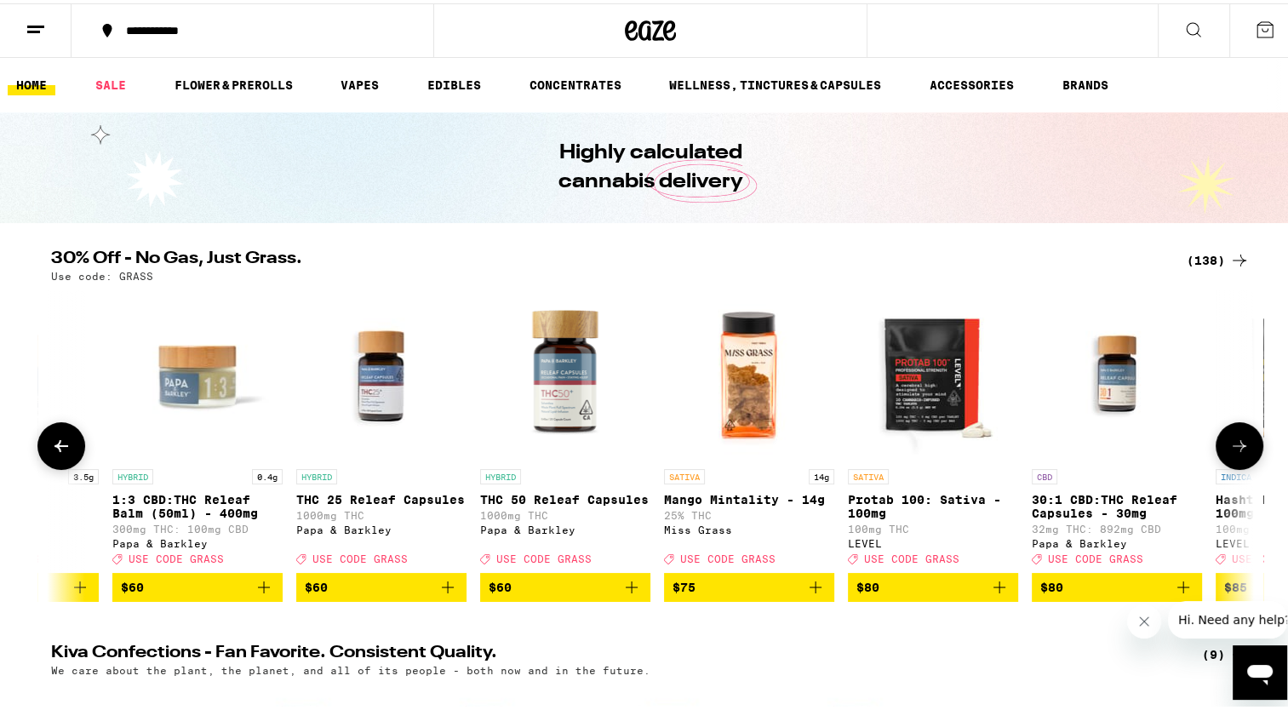
scroll to position [0, 23313]
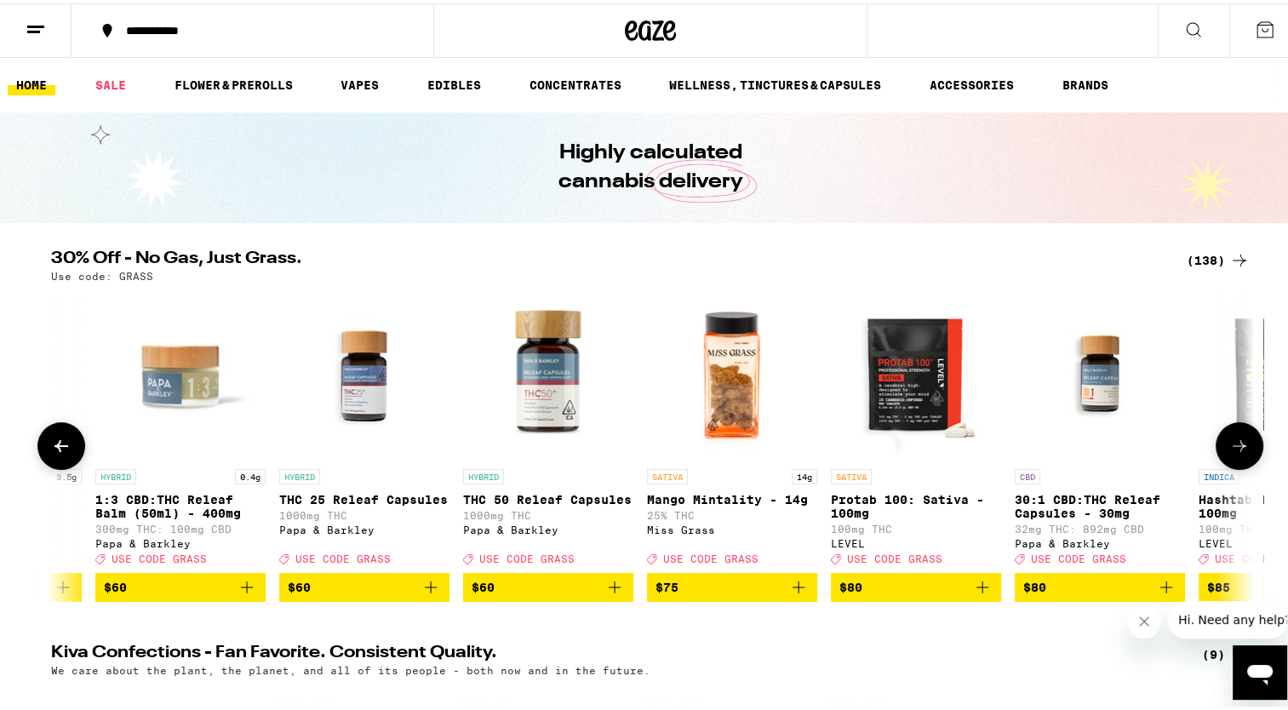
click at [1233, 453] on icon at bounding box center [1239, 443] width 20 height 20
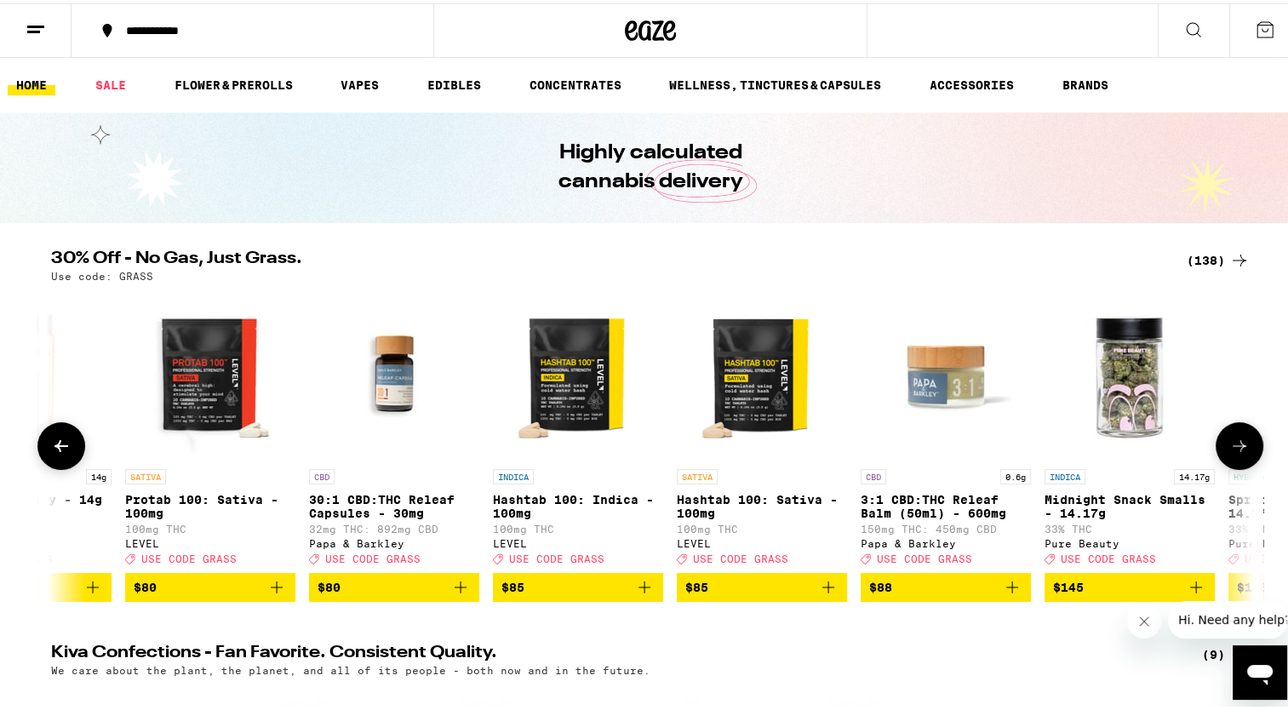
scroll to position [0, 24181]
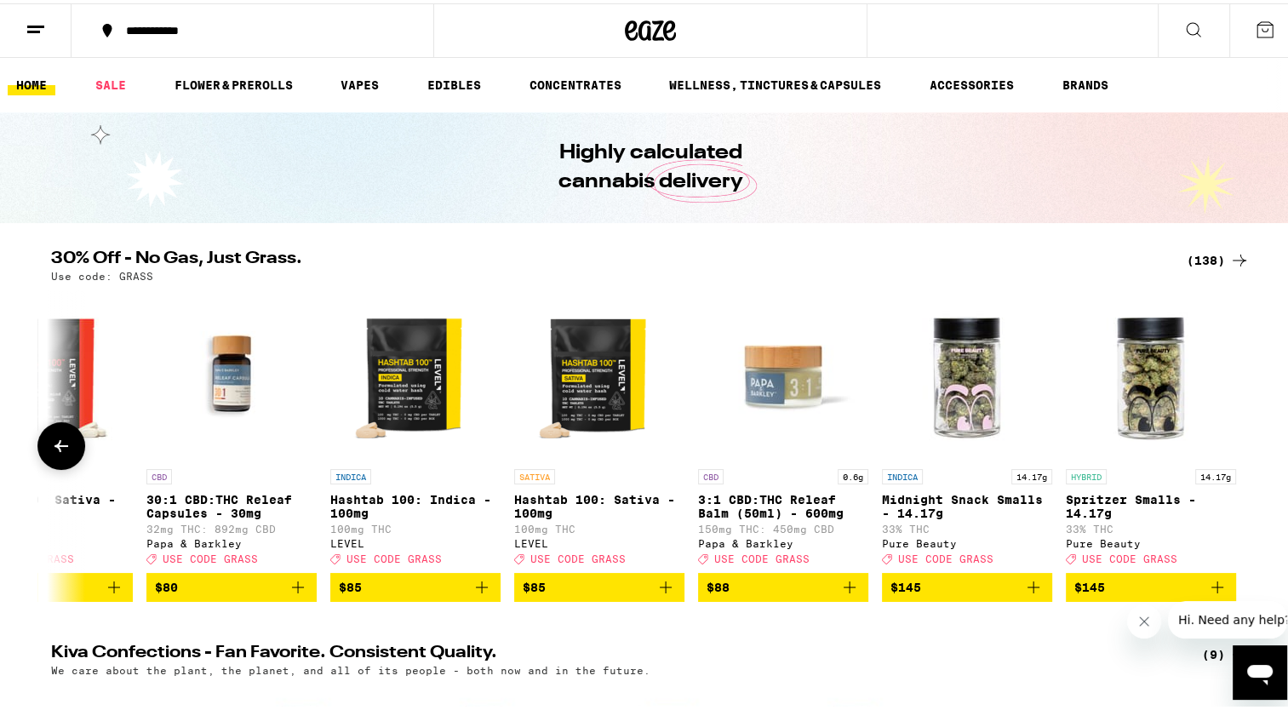
click at [1233, 456] on div at bounding box center [1240, 443] width 48 height 48
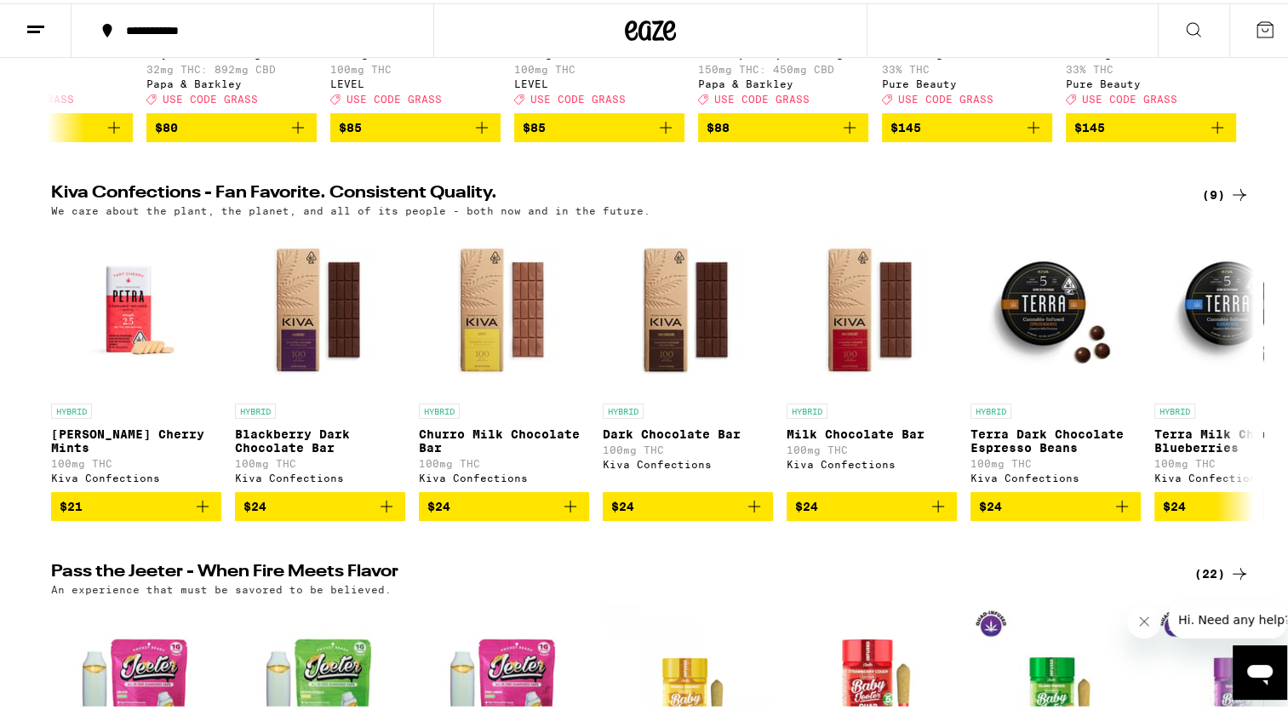
scroll to position [0, 0]
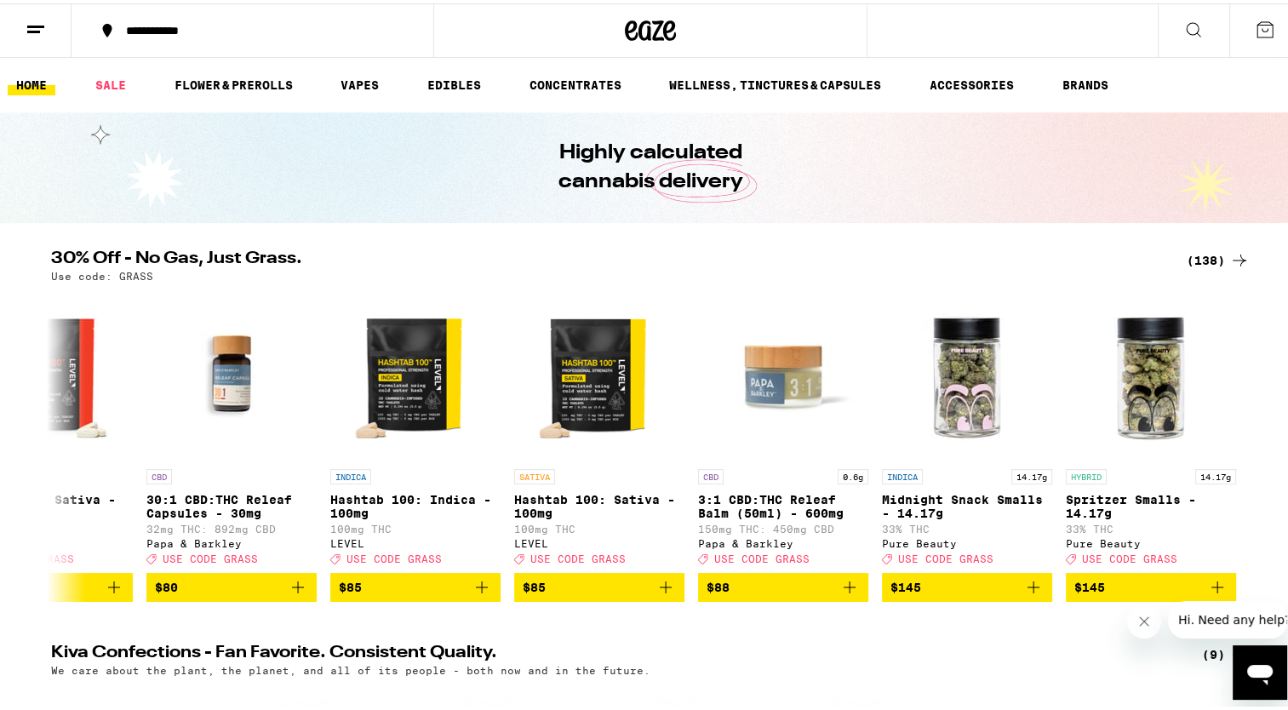
click at [1219, 254] on div "(138)" at bounding box center [1218, 257] width 63 height 20
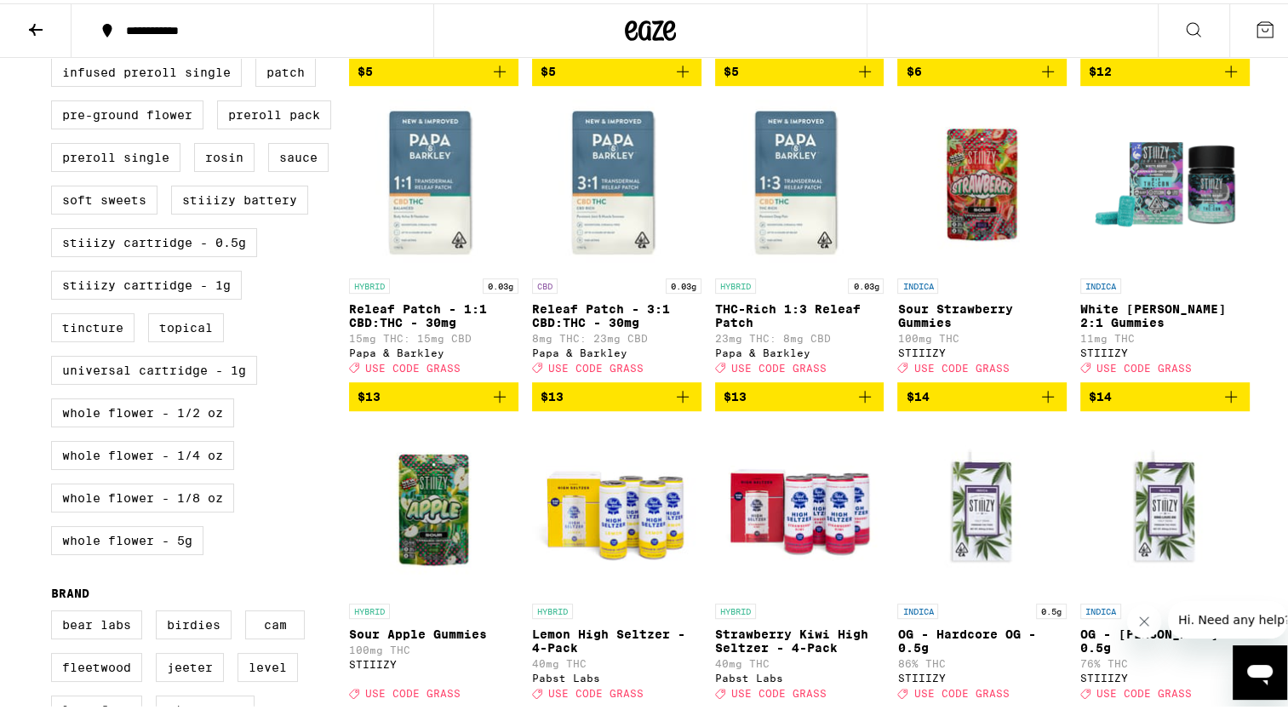
scroll to position [781, 0]
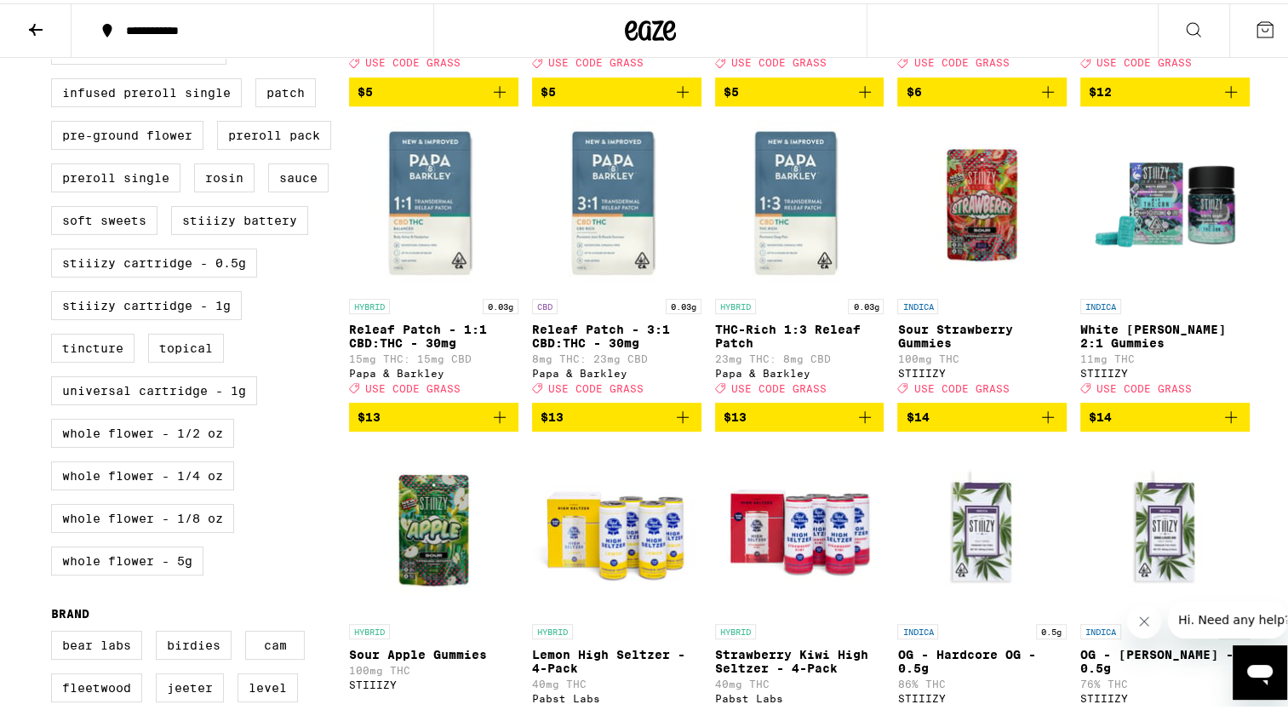
click at [983, 220] on img "Open page for Sour Strawberry Gummies from STIIIZY" at bounding box center [981, 202] width 169 height 170
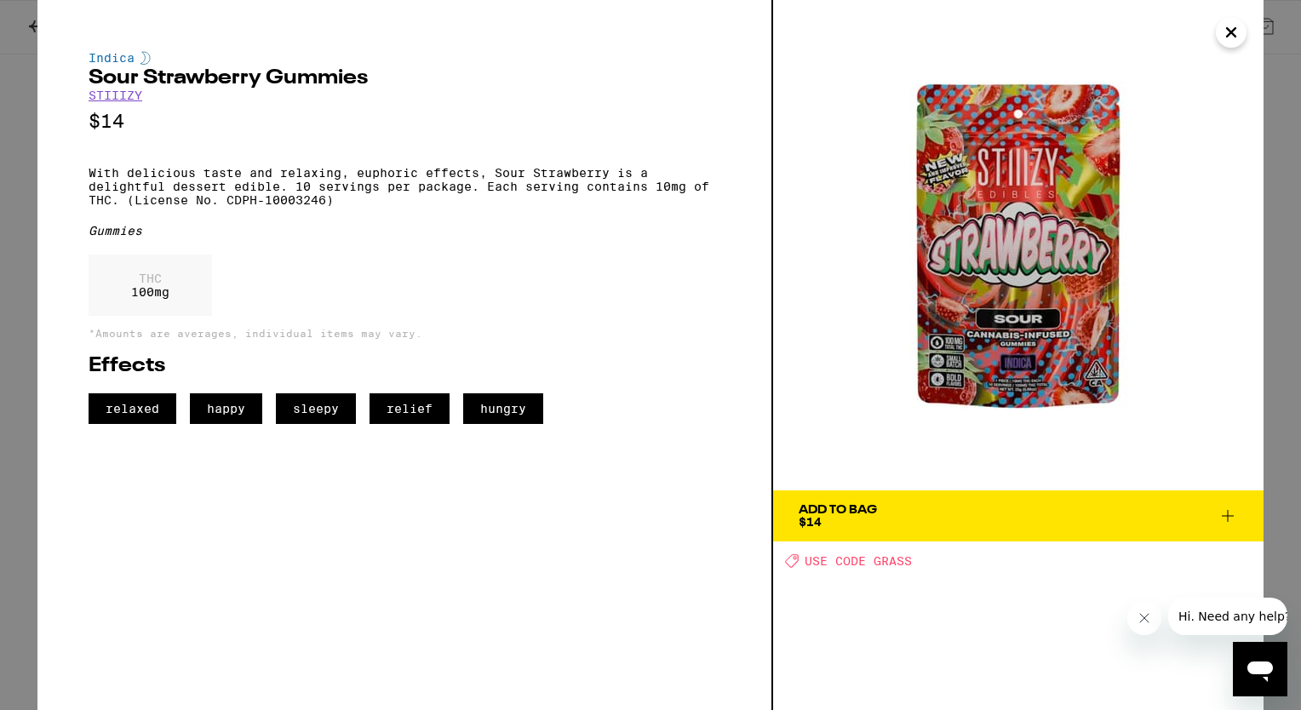
click at [1227, 31] on icon "Close" at bounding box center [1231, 33] width 20 height 26
